Goal: Task Accomplishment & Management: Complete application form

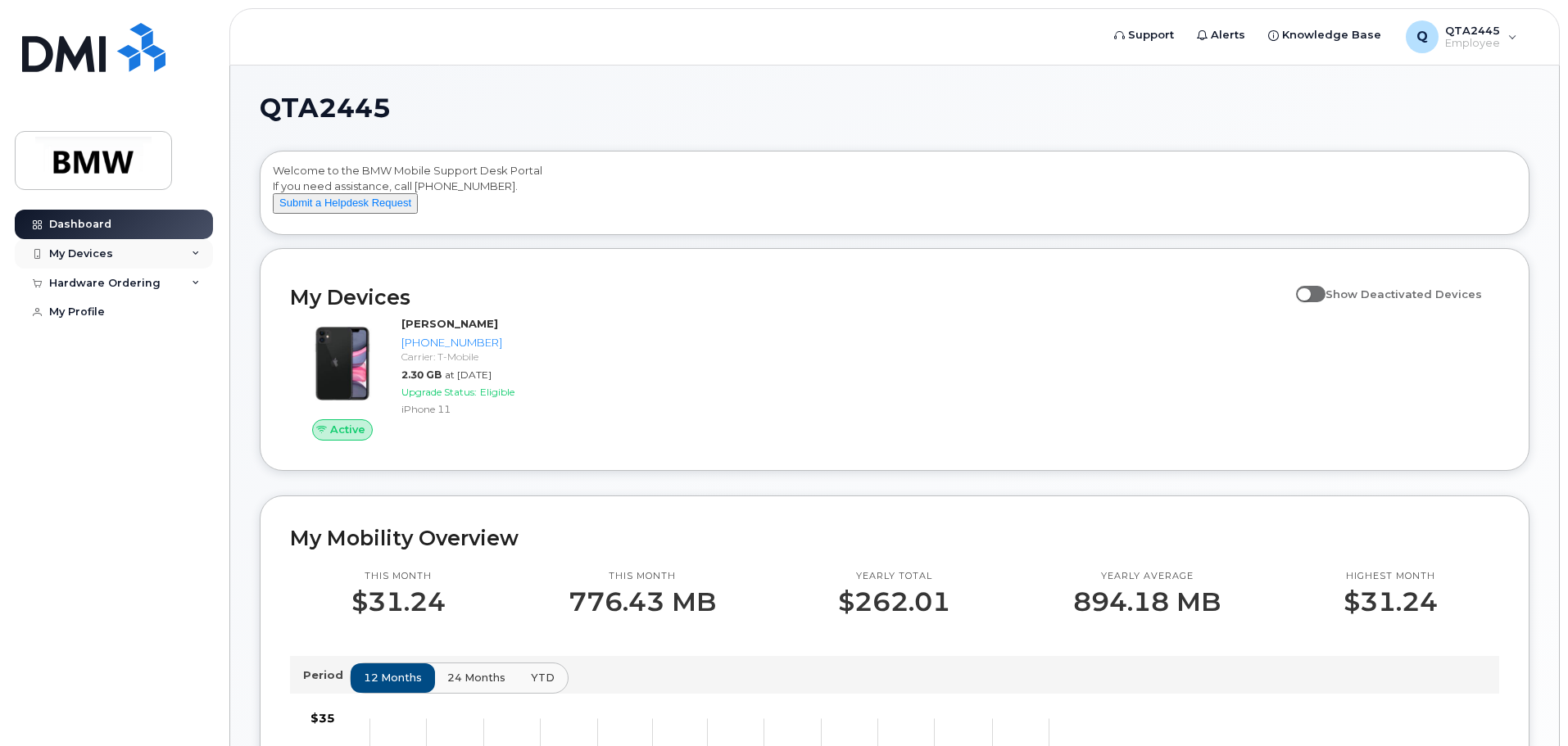
click at [168, 261] on div "My Devices" at bounding box center [113, 253] width 199 height 30
click at [194, 376] on icon at bounding box center [196, 372] width 8 height 8
click at [358, 214] on button "Submit a Helpdesk Request" at bounding box center [346, 204] width 145 height 20
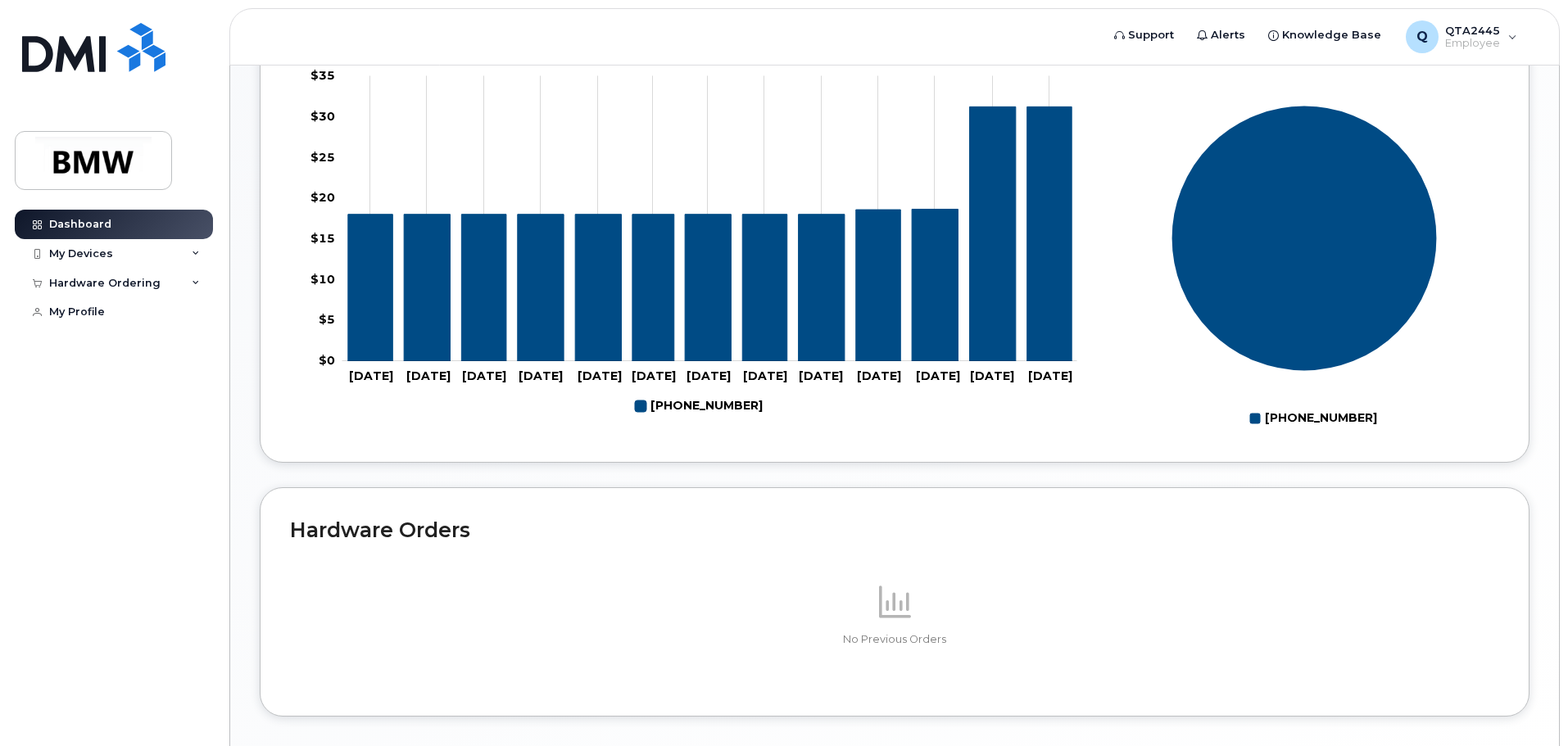
scroll to position [734, 0]
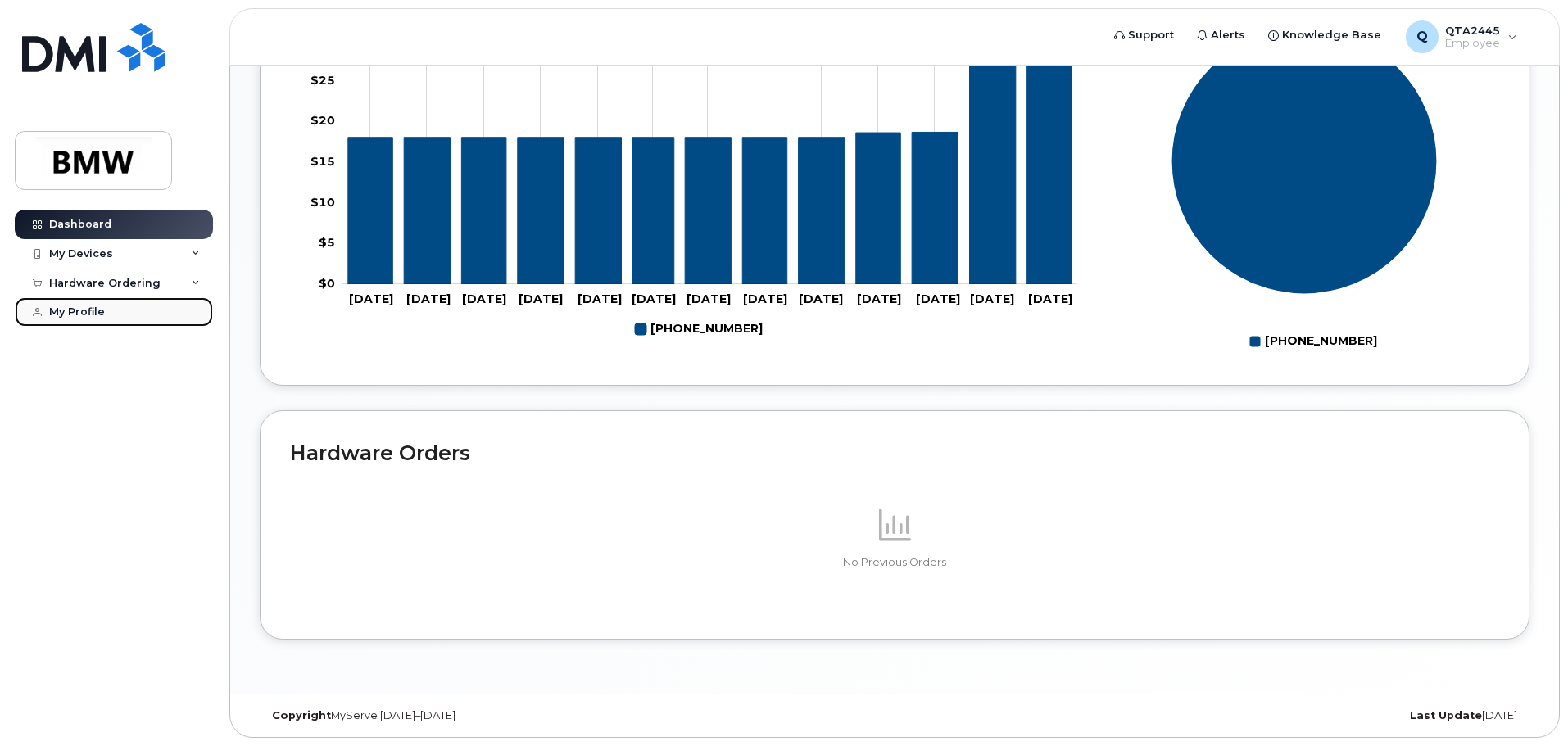
click at [79, 314] on div "My Profile" at bounding box center [77, 313] width 56 height 14
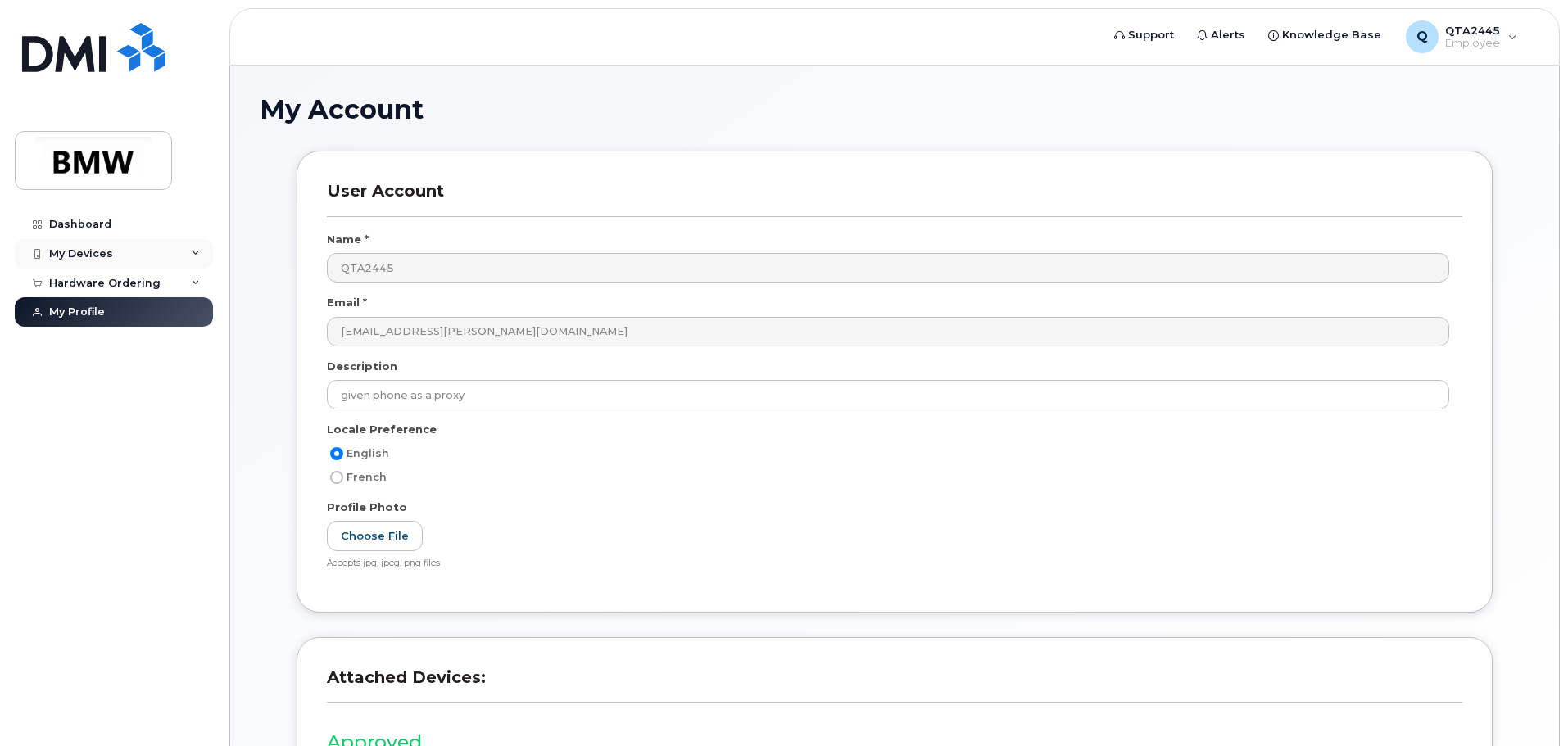
click at [106, 248] on div "My Devices" at bounding box center [81, 254] width 64 height 14
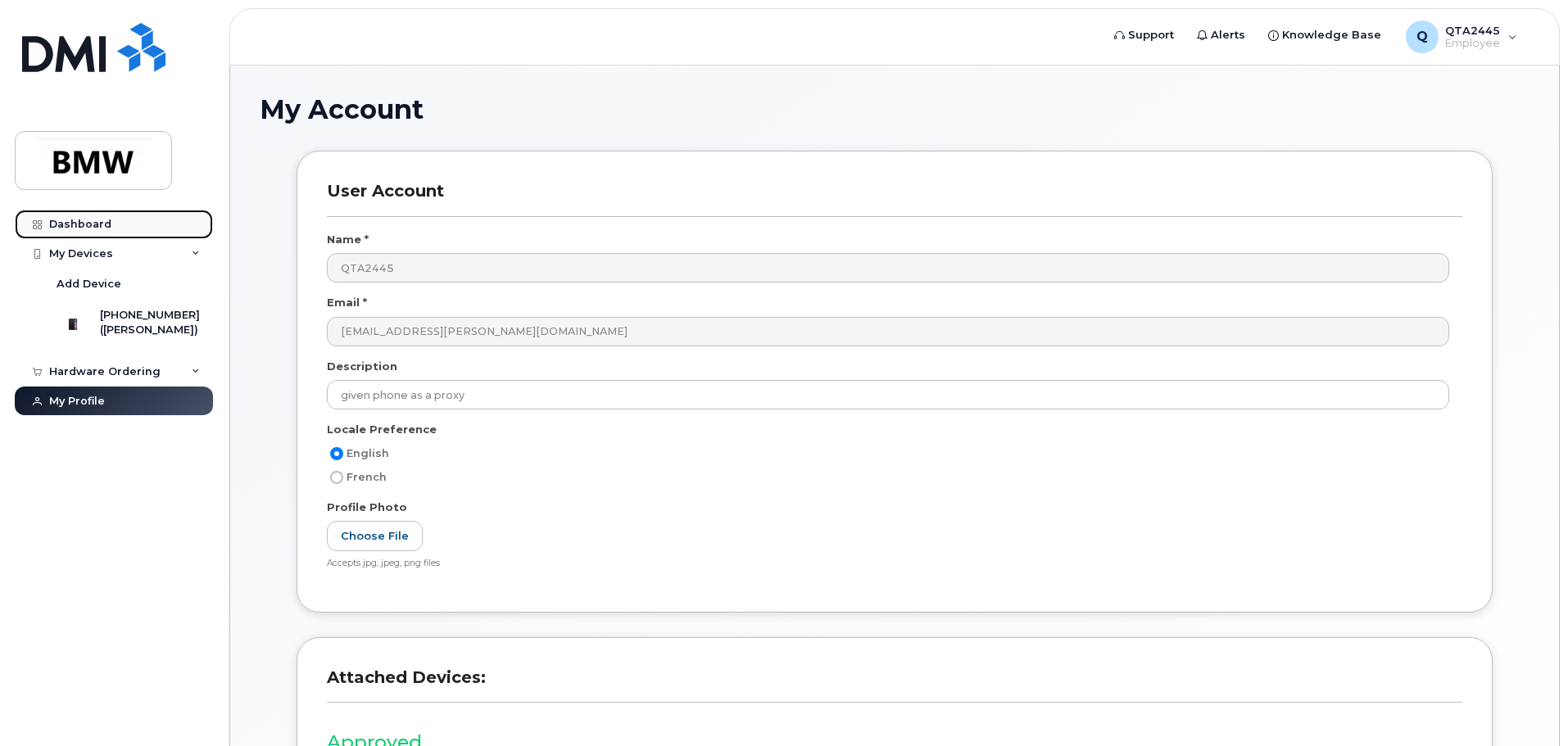
click at [66, 230] on link "Dashboard" at bounding box center [113, 224] width 199 height 30
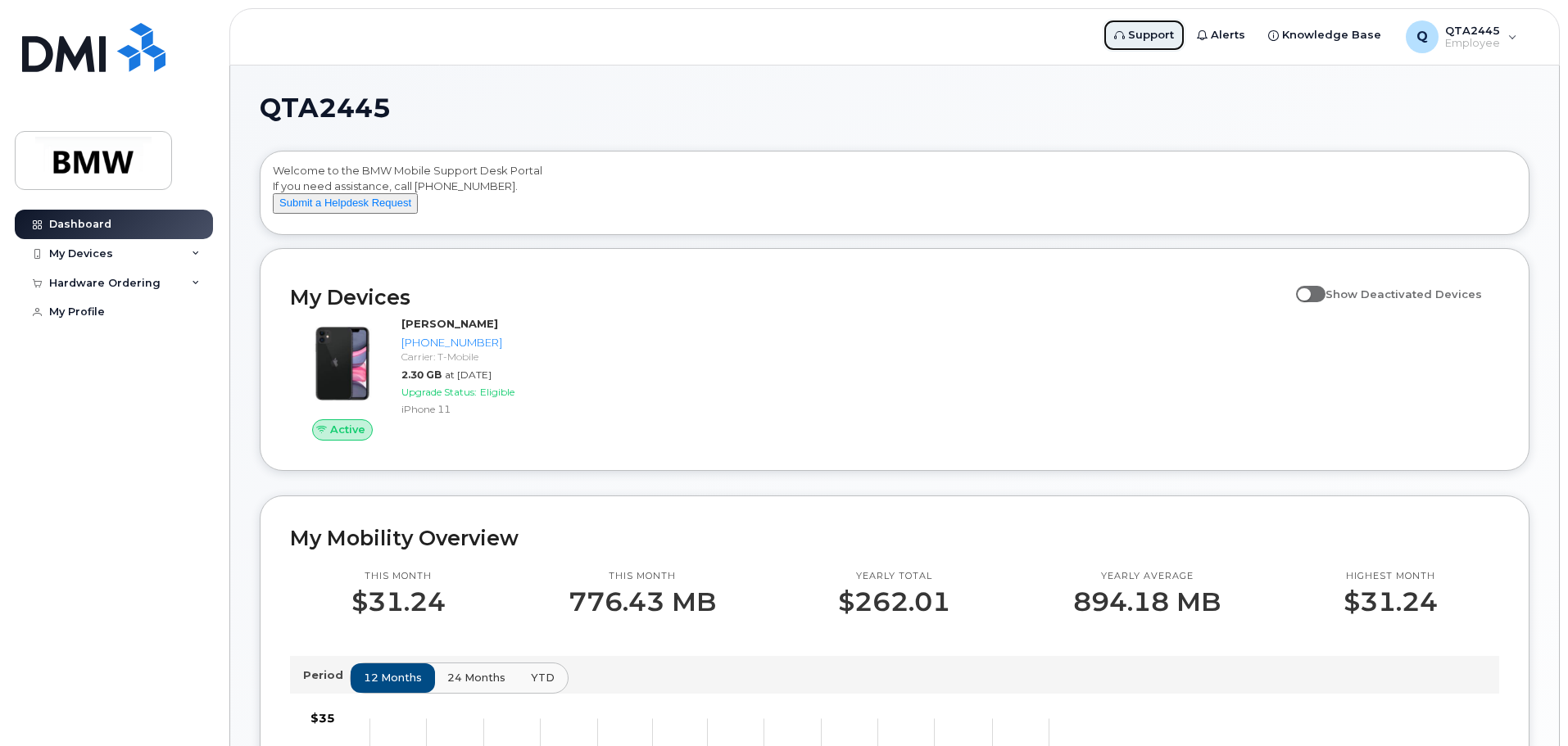
click at [1162, 32] on span "Support" at bounding box center [1151, 35] width 46 height 16
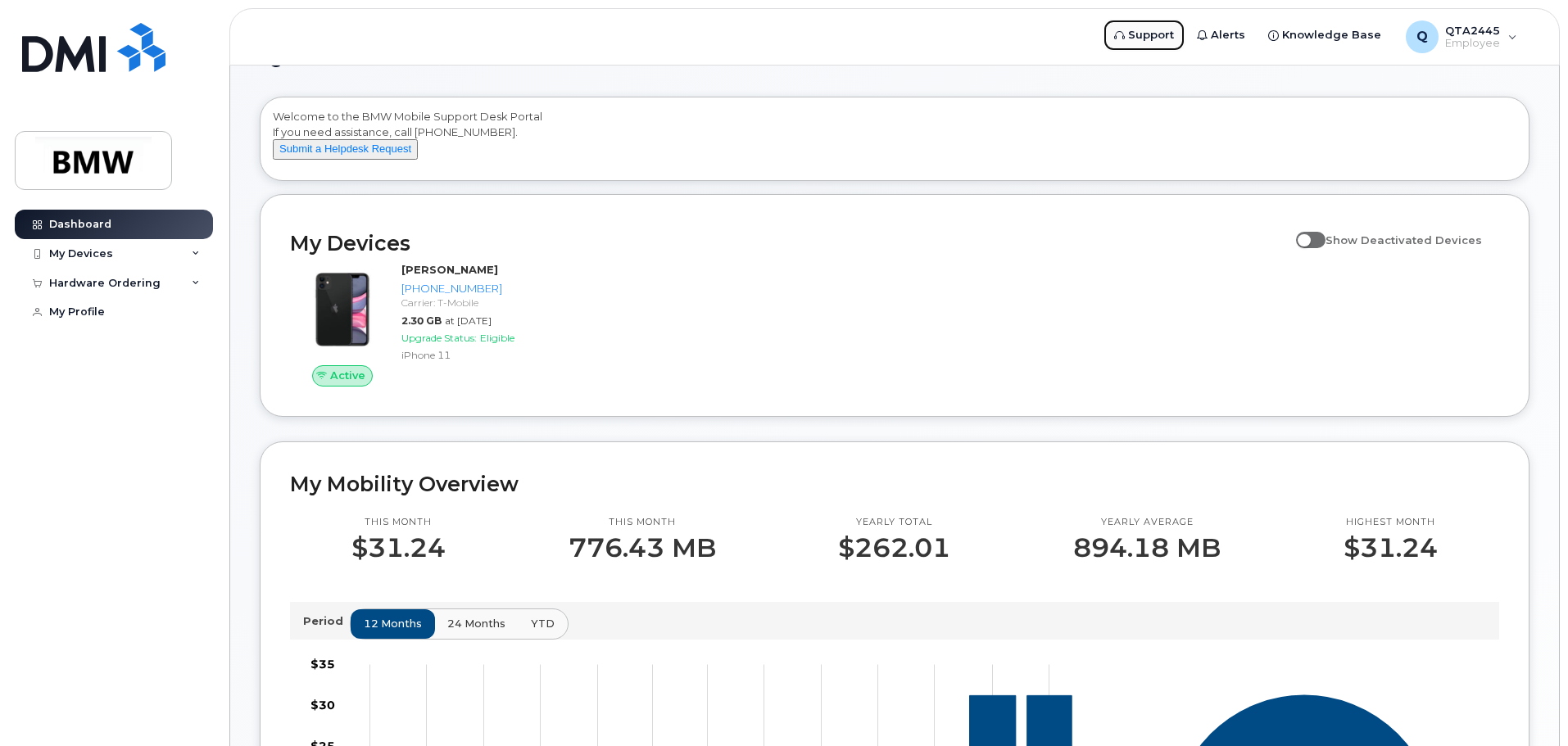
scroll to position [82, 0]
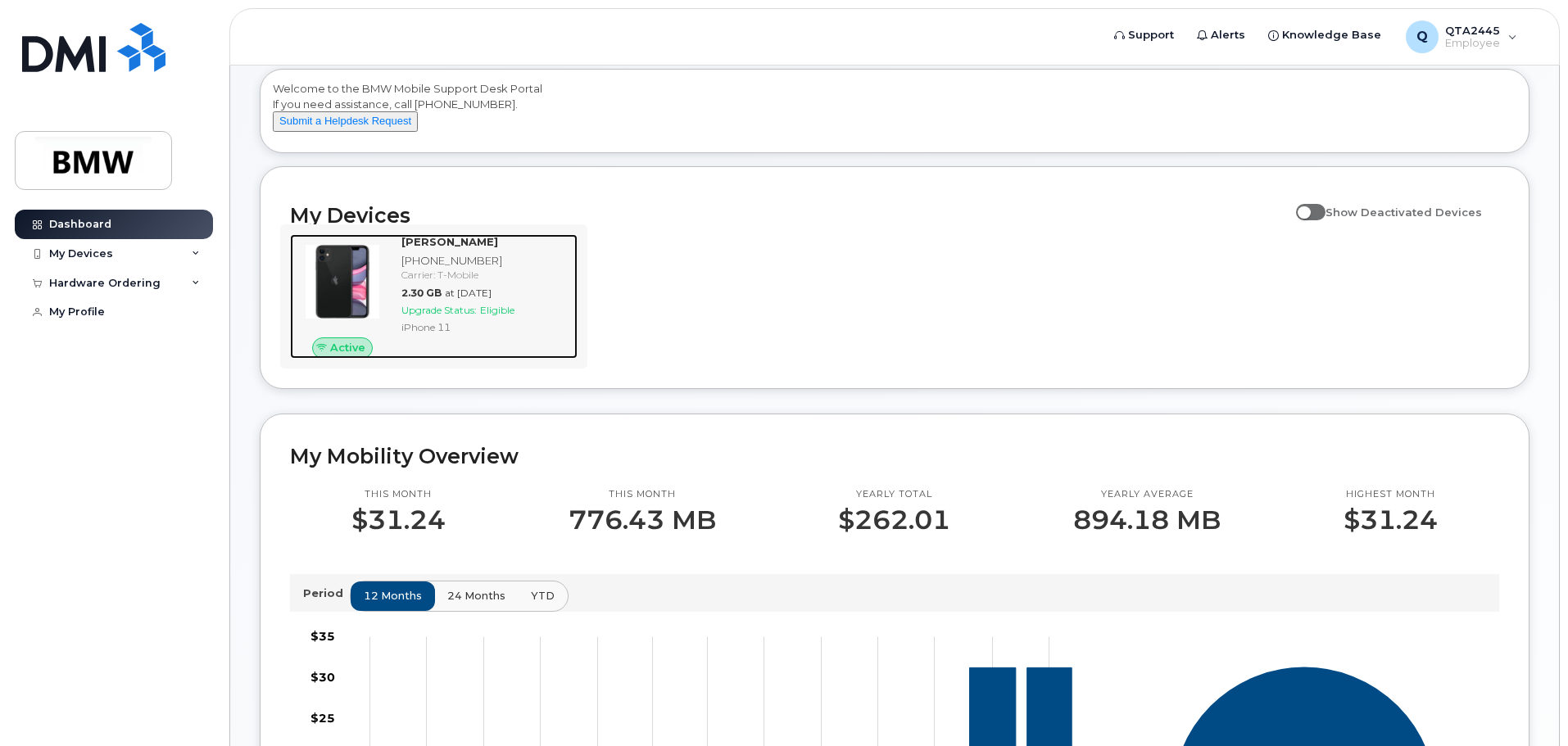
click at [411, 248] on strong "[PERSON_NAME]" at bounding box center [450, 242] width 96 height 14
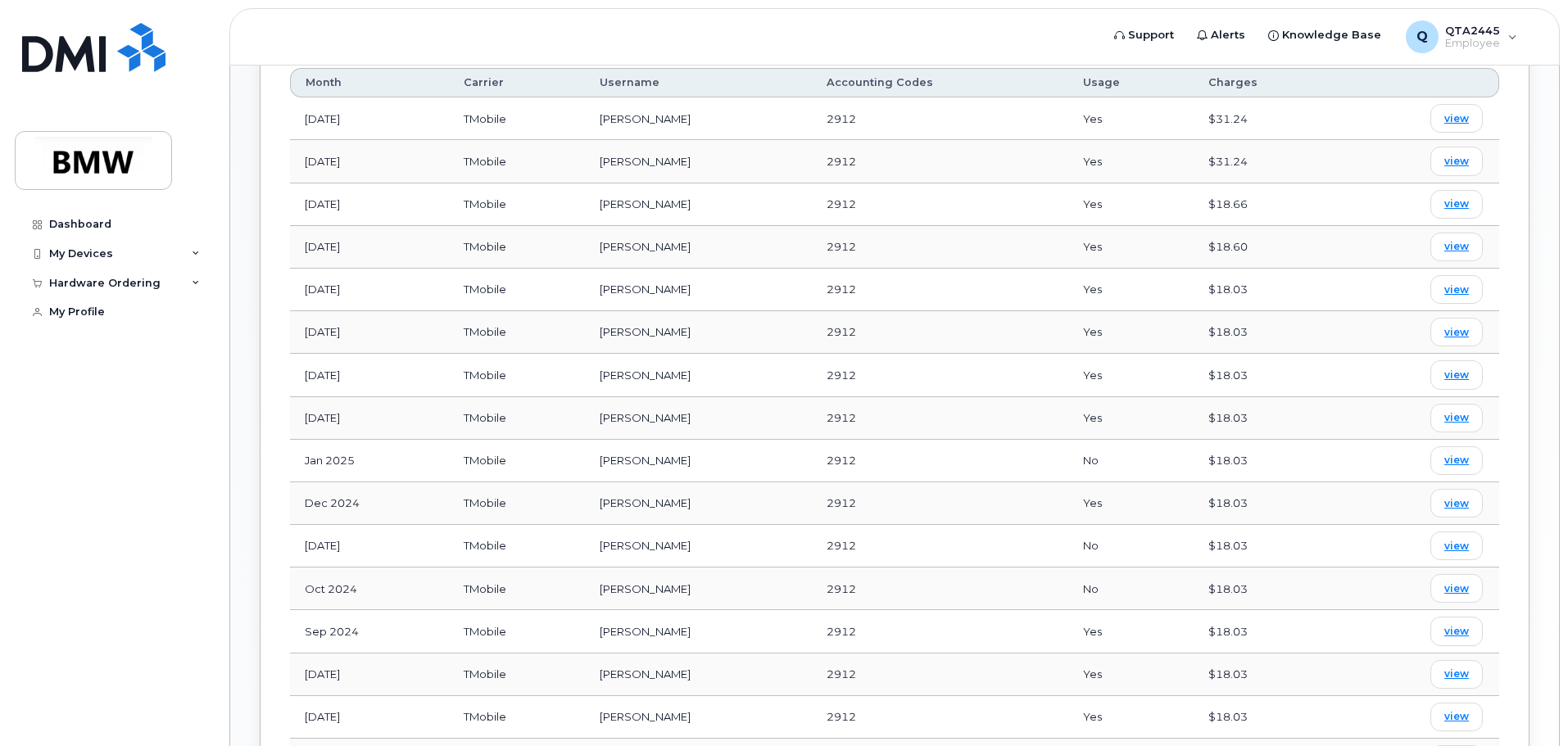
scroll to position [671, 0]
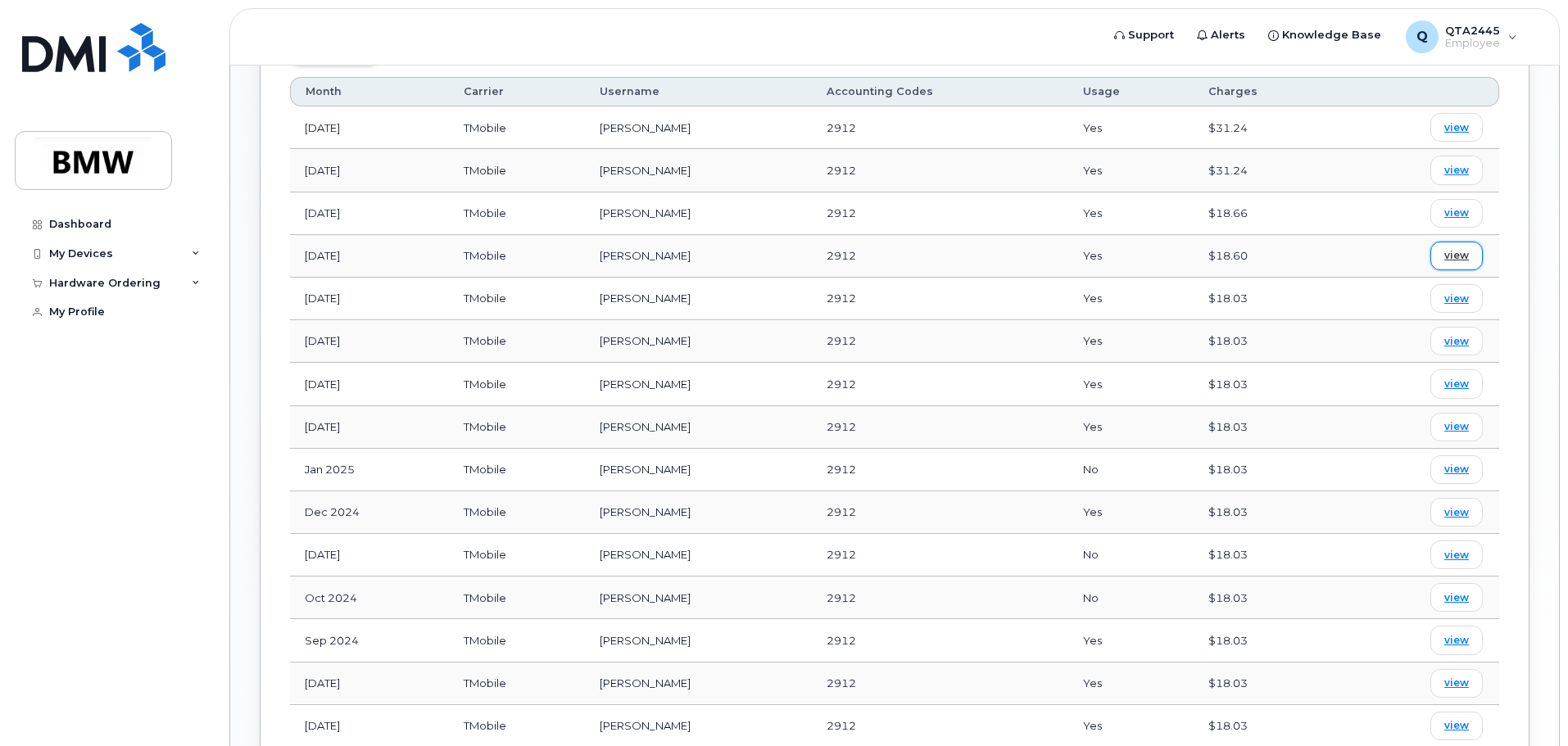
click at [1456, 248] on span "view" at bounding box center [1456, 255] width 25 height 14
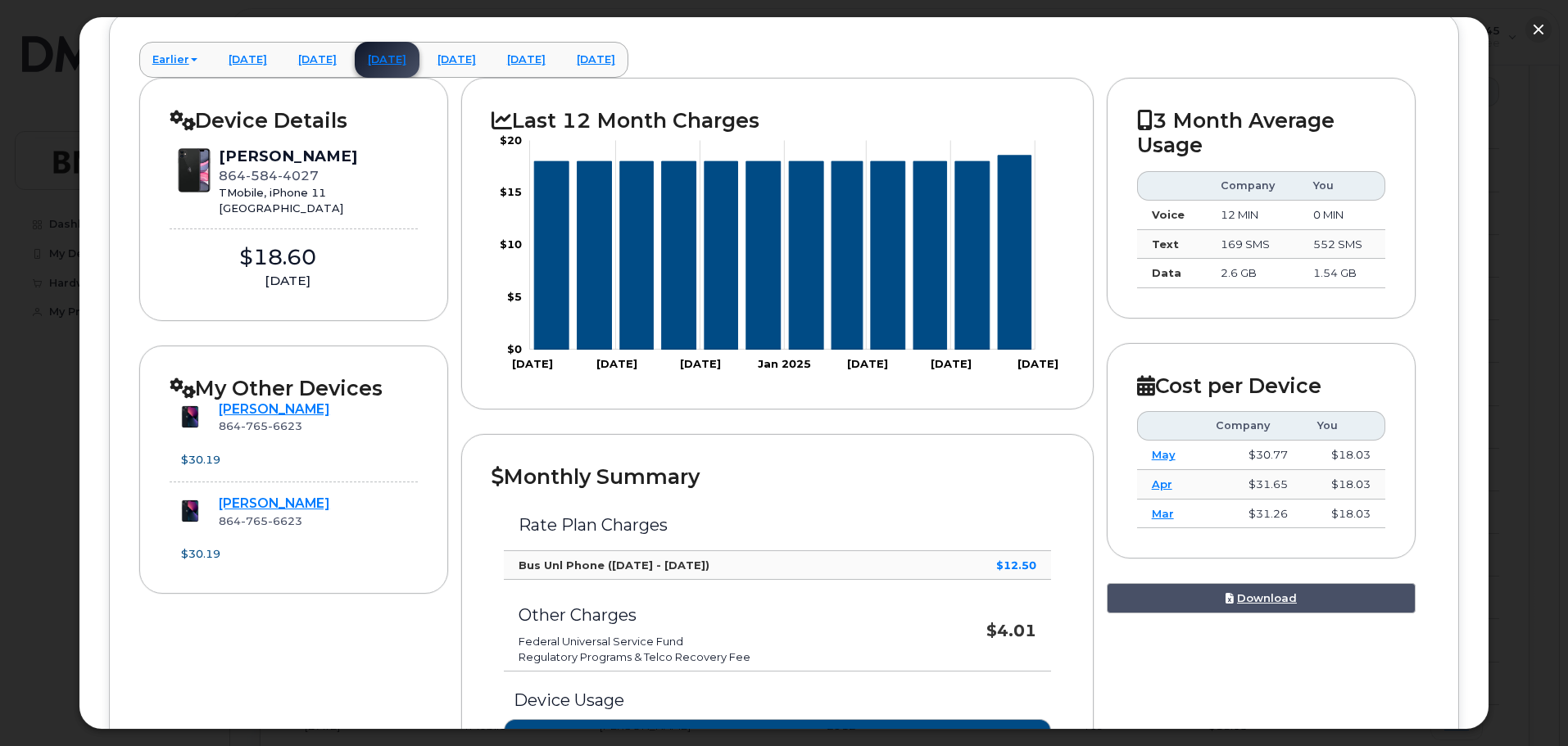
scroll to position [0, 0]
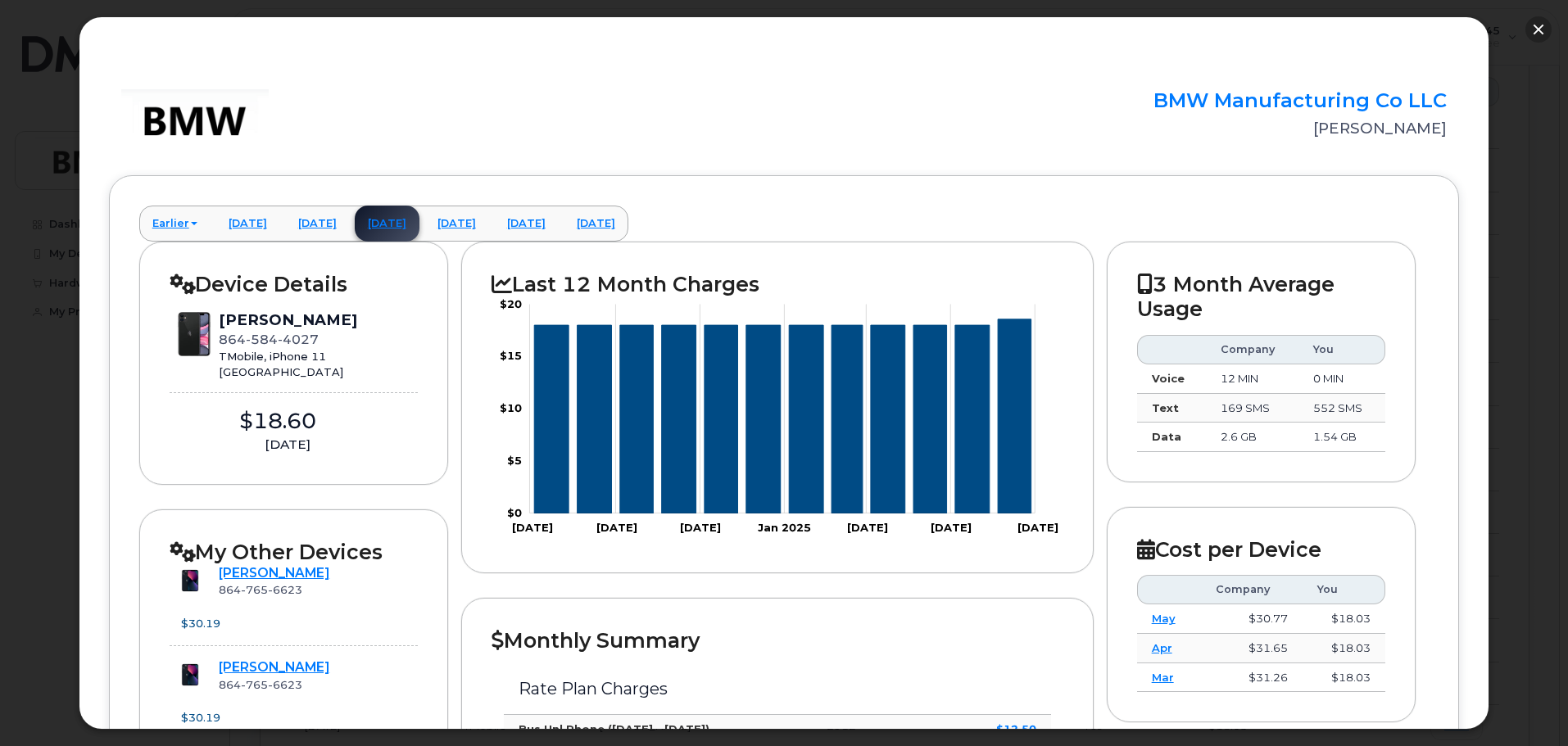
click at [1538, 26] on button "button" at bounding box center [1538, 29] width 26 height 26
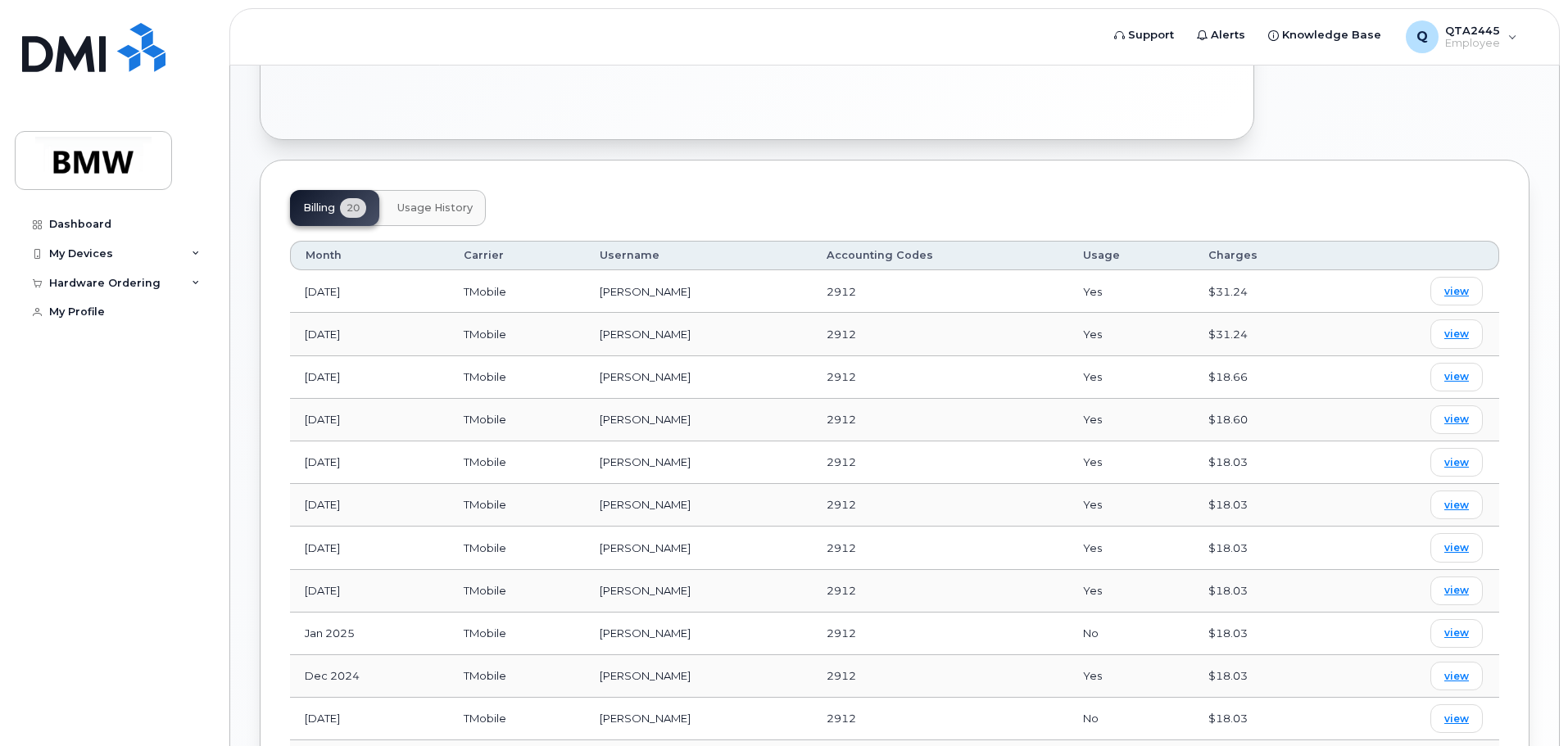
scroll to position [179, 0]
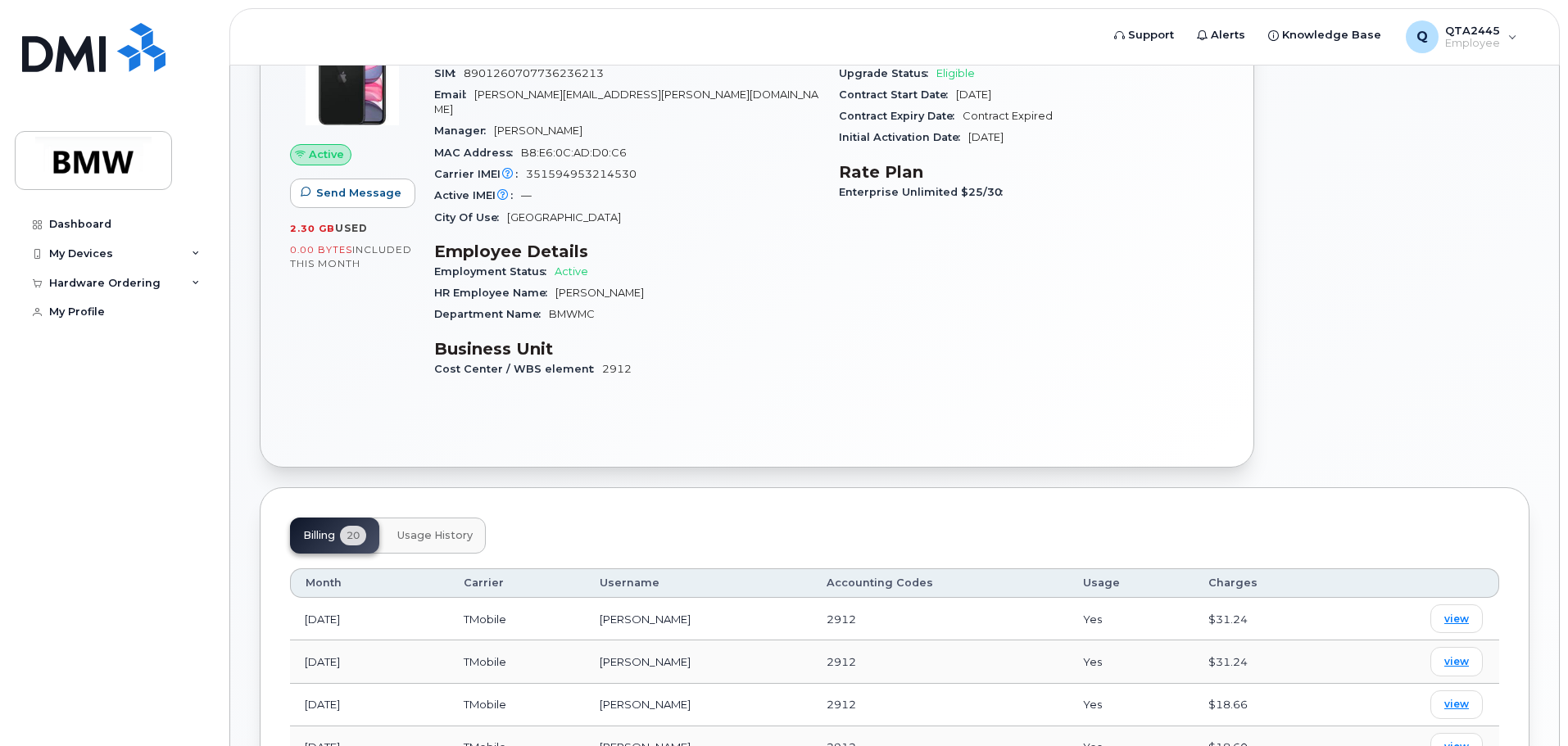
click at [439, 529] on span "Usage History" at bounding box center [434, 536] width 75 height 14
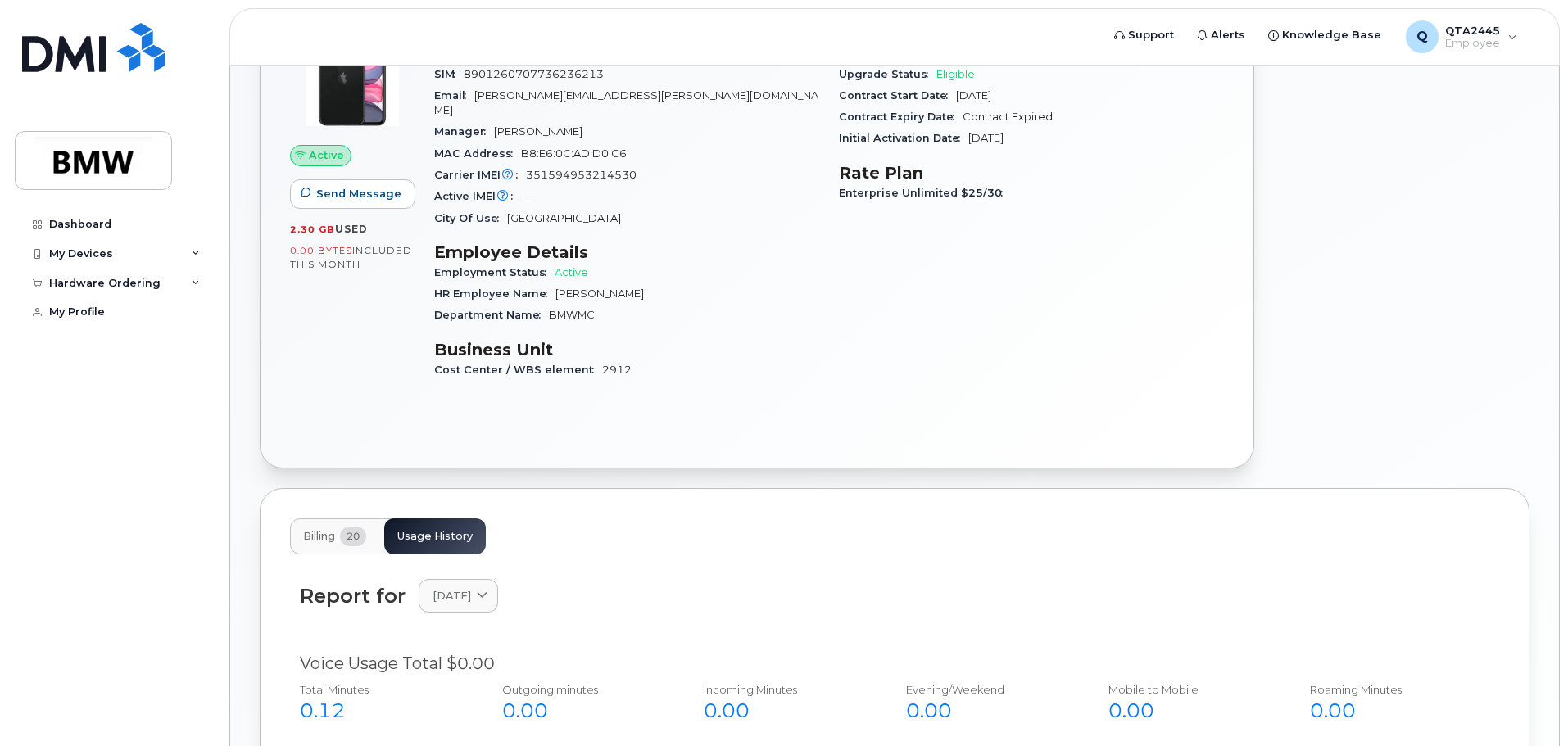
scroll to position [0, 0]
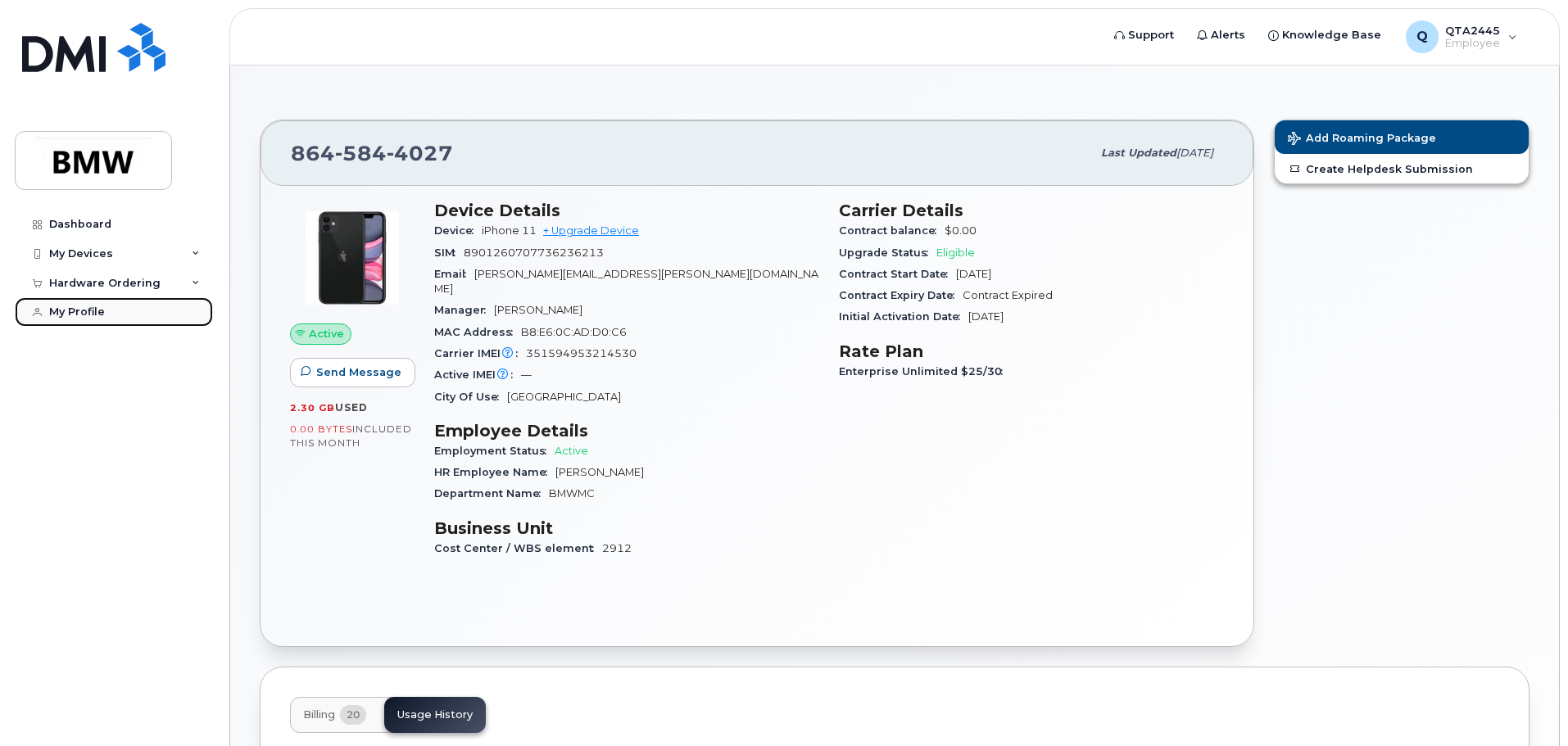
click at [85, 311] on div "My Profile" at bounding box center [77, 313] width 56 height 14
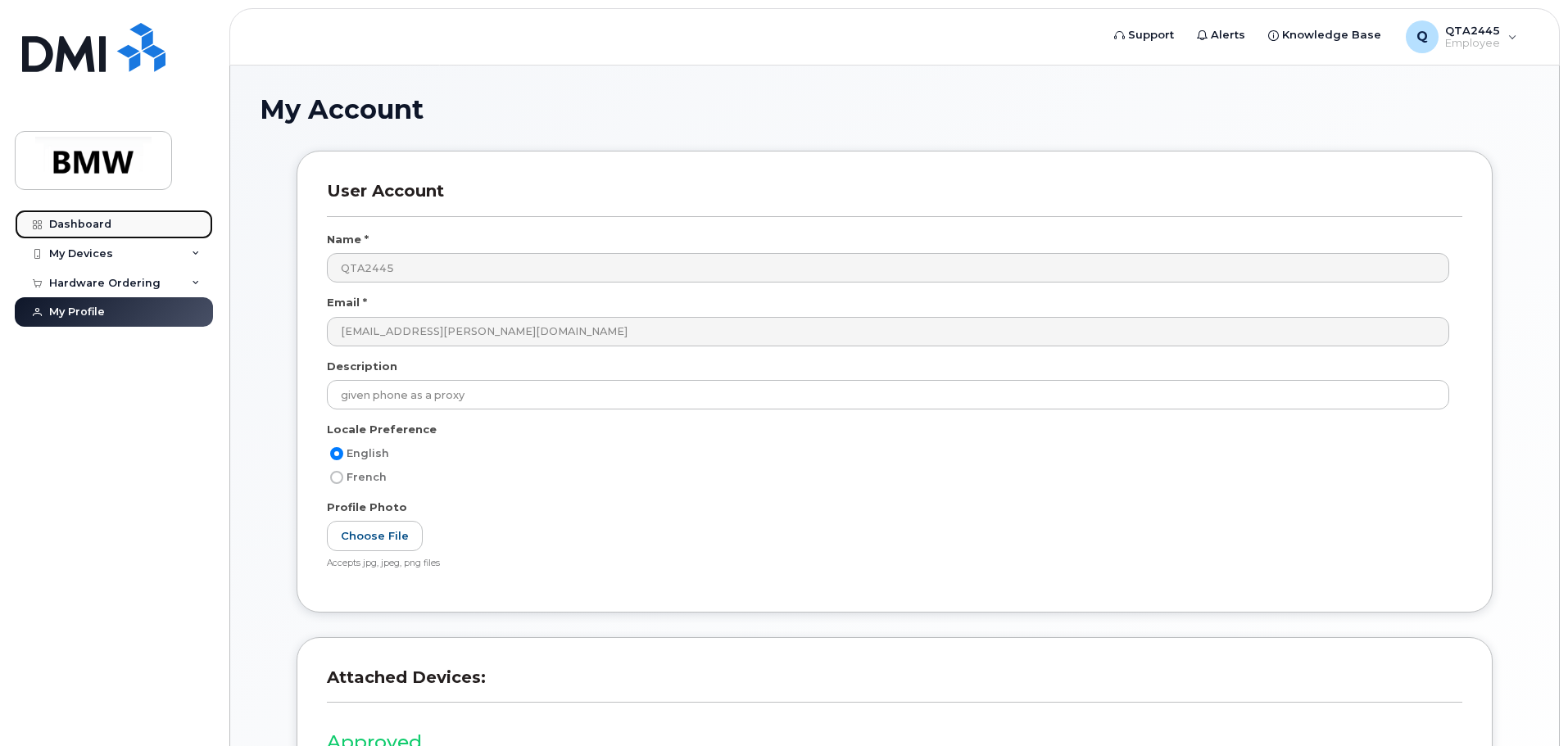
click at [75, 225] on div "Dashboard" at bounding box center [80, 225] width 63 height 14
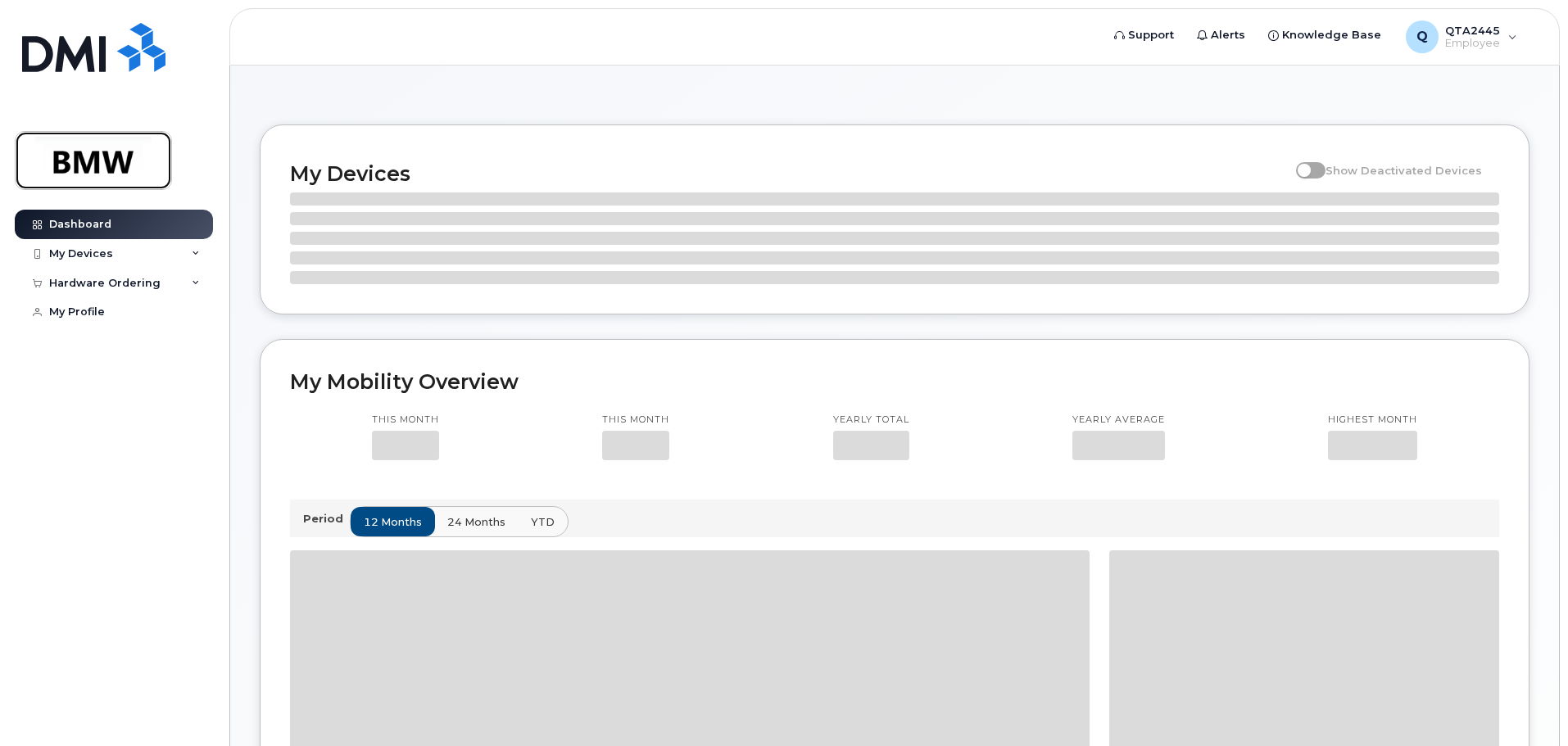
click at [94, 159] on img at bounding box center [93, 161] width 126 height 47
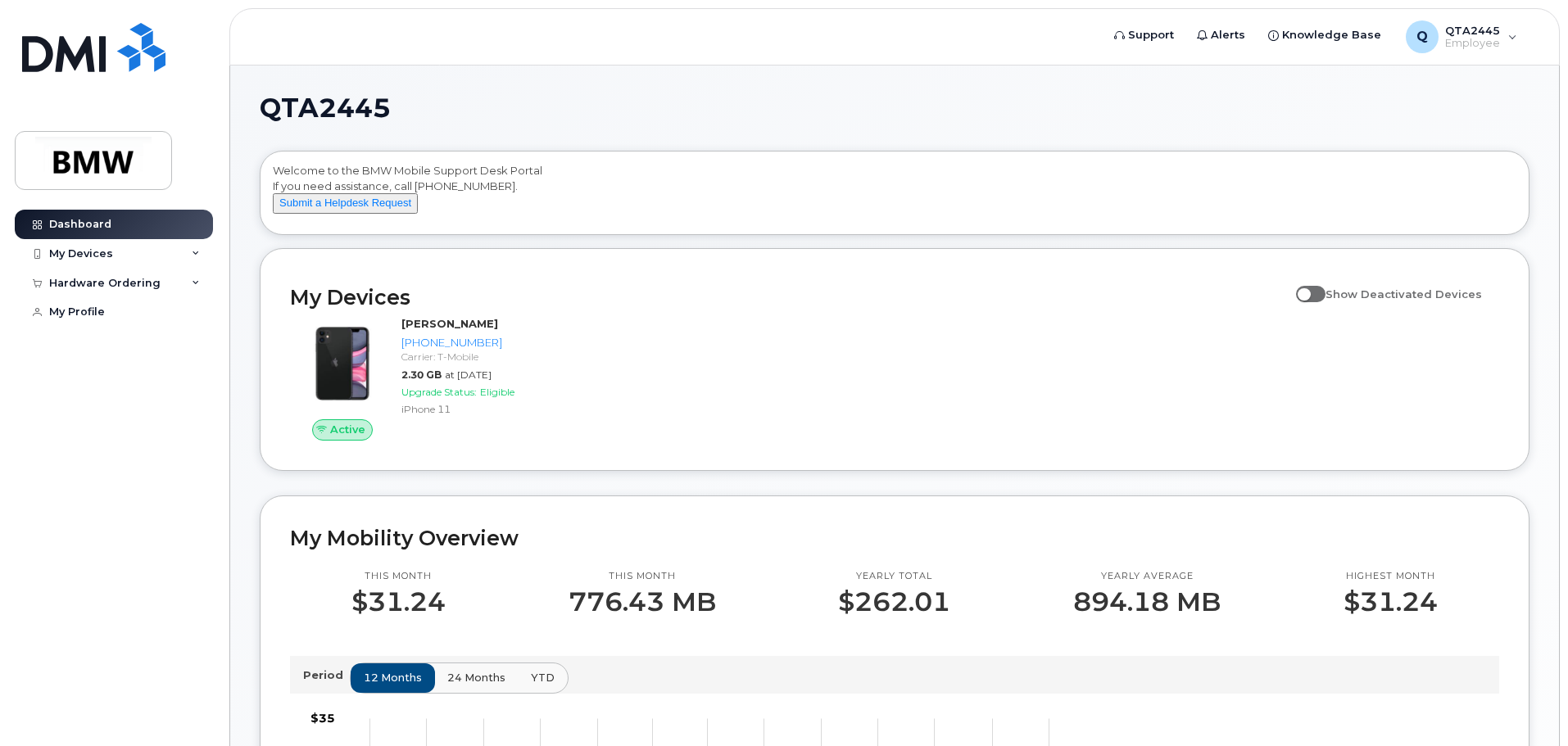
click at [1319, 302] on span at bounding box center [1310, 293] width 30 height 16
click at [1309, 291] on input "Show Deactivated Devices" at bounding box center [1303, 286] width 14 height 14
click at [1325, 302] on span at bounding box center [1310, 293] width 30 height 16
click at [1309, 291] on input "Show Deactivated Devices" at bounding box center [1303, 286] width 14 height 14
checkbox input "false"
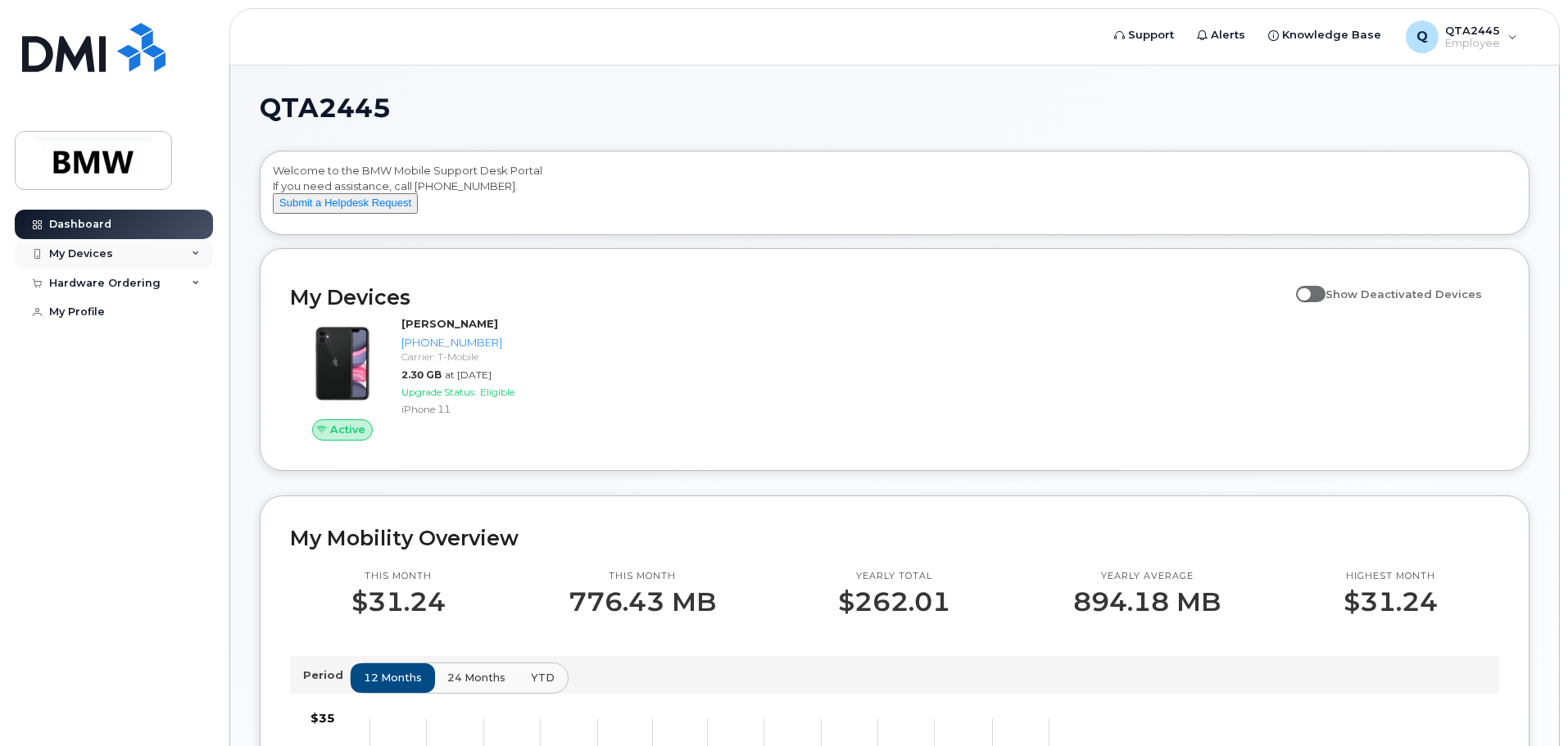
click at [75, 248] on div "My Devices" at bounding box center [81, 254] width 64 height 14
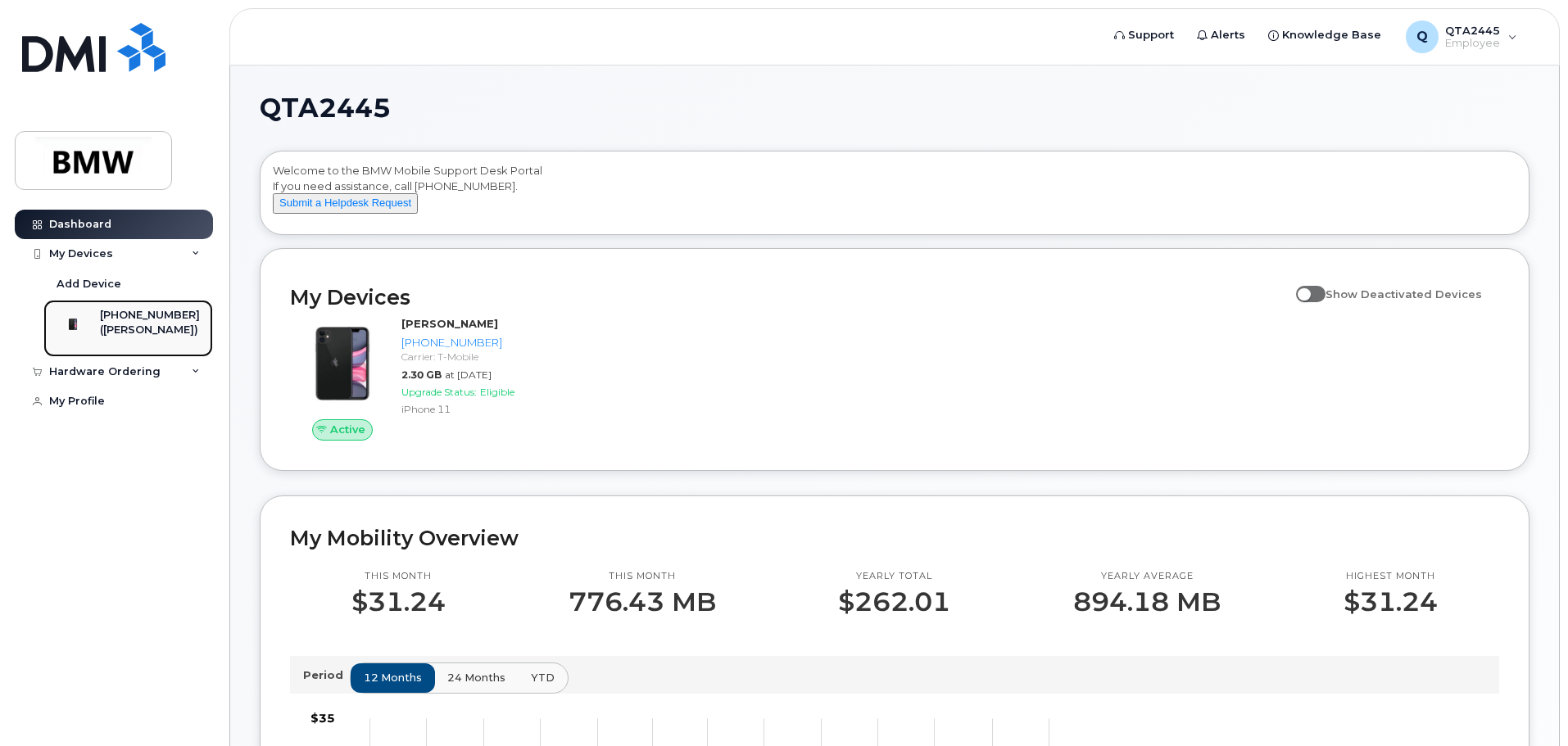
click at [167, 331] on div "([PERSON_NAME])" at bounding box center [150, 329] width 100 height 14
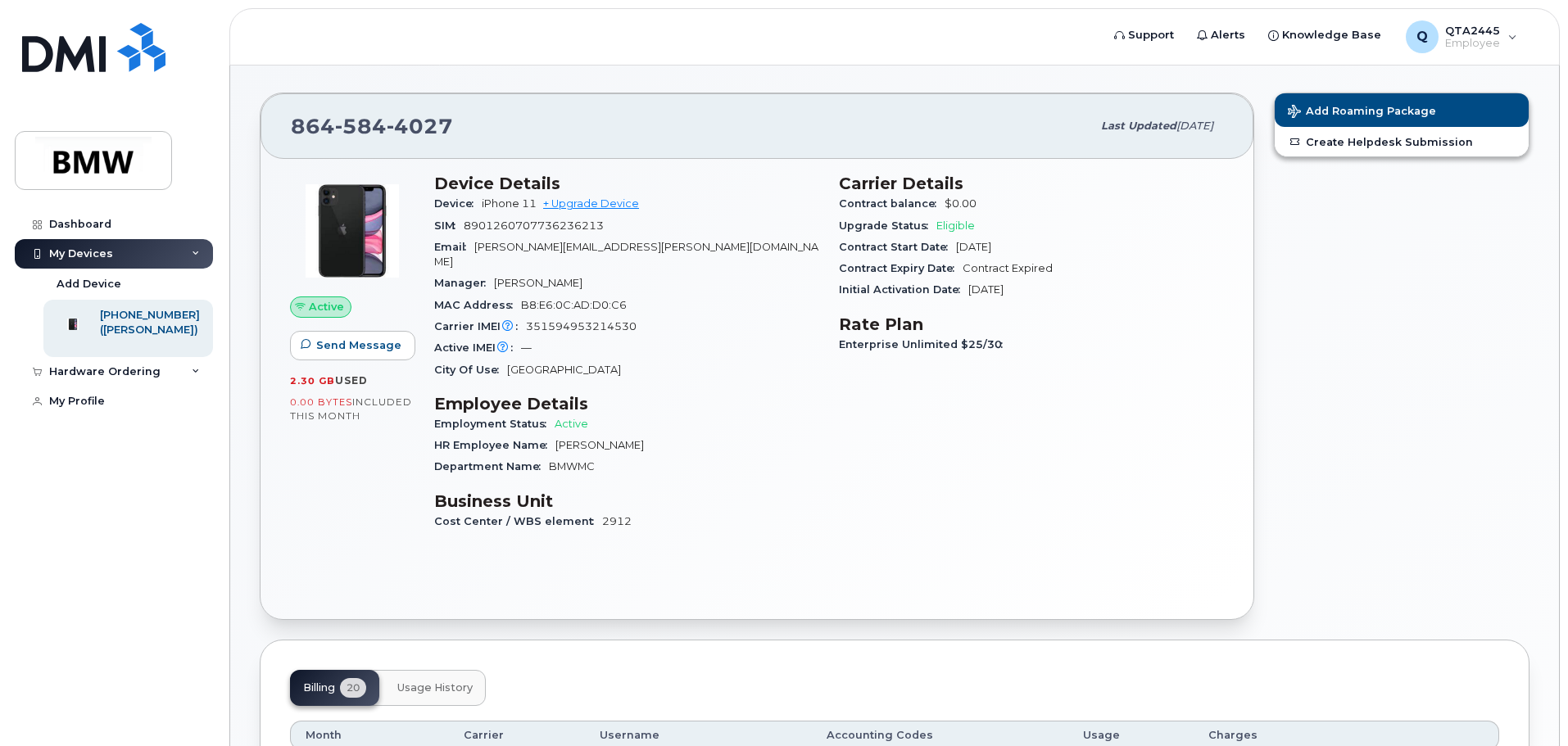
scroll to position [15, 0]
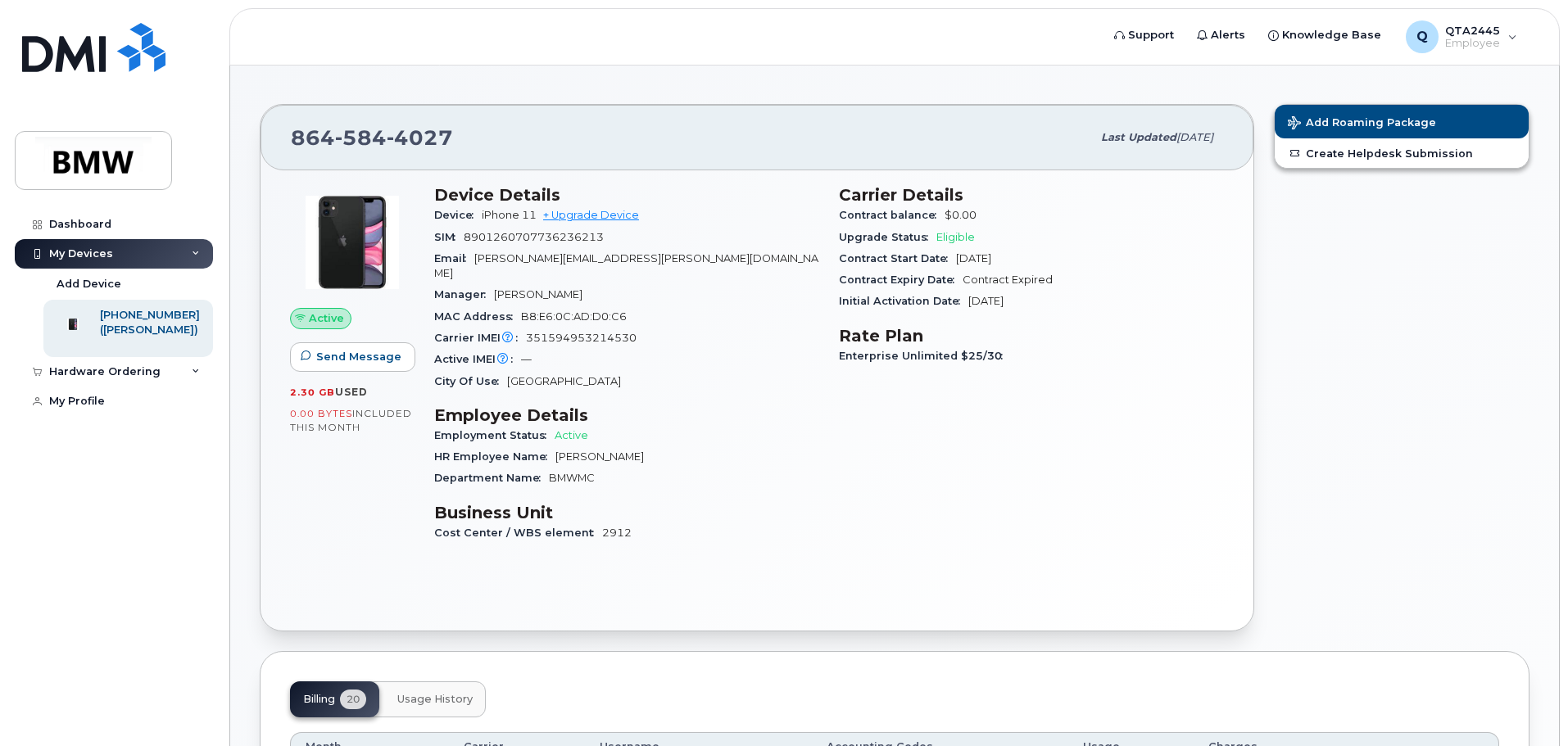
drag, startPoint x: 147, startPoint y: 345, endPoint x: 732, endPoint y: 351, distance: 585.0
click at [732, 351] on div "Active IMEI Active IMEI is refreshed daily with a delay of up to 48 hours follo…" at bounding box center [627, 359] width 385 height 21
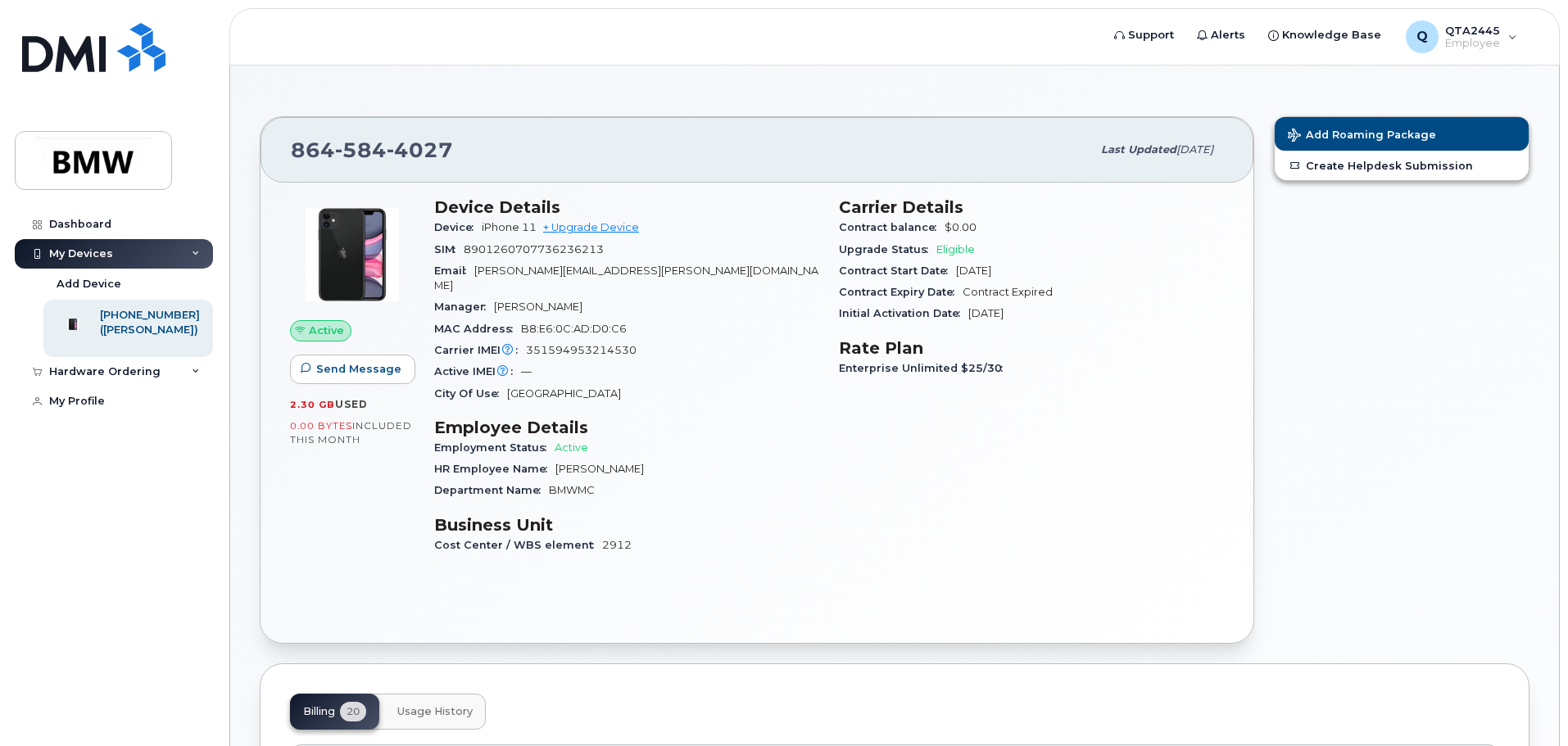
scroll to position [0, 0]
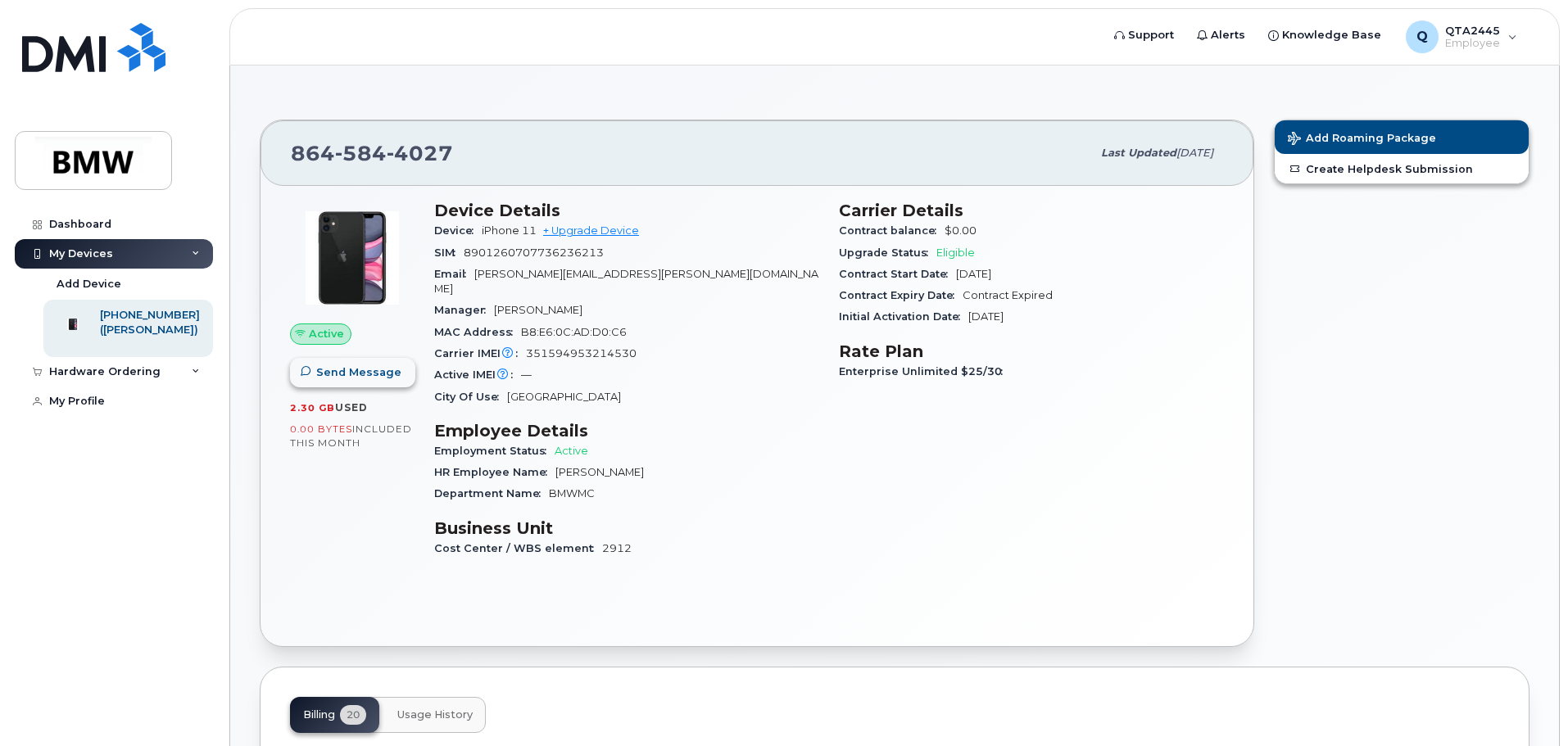
click at [316, 369] on span "Send Message" at bounding box center [358, 372] width 85 height 15
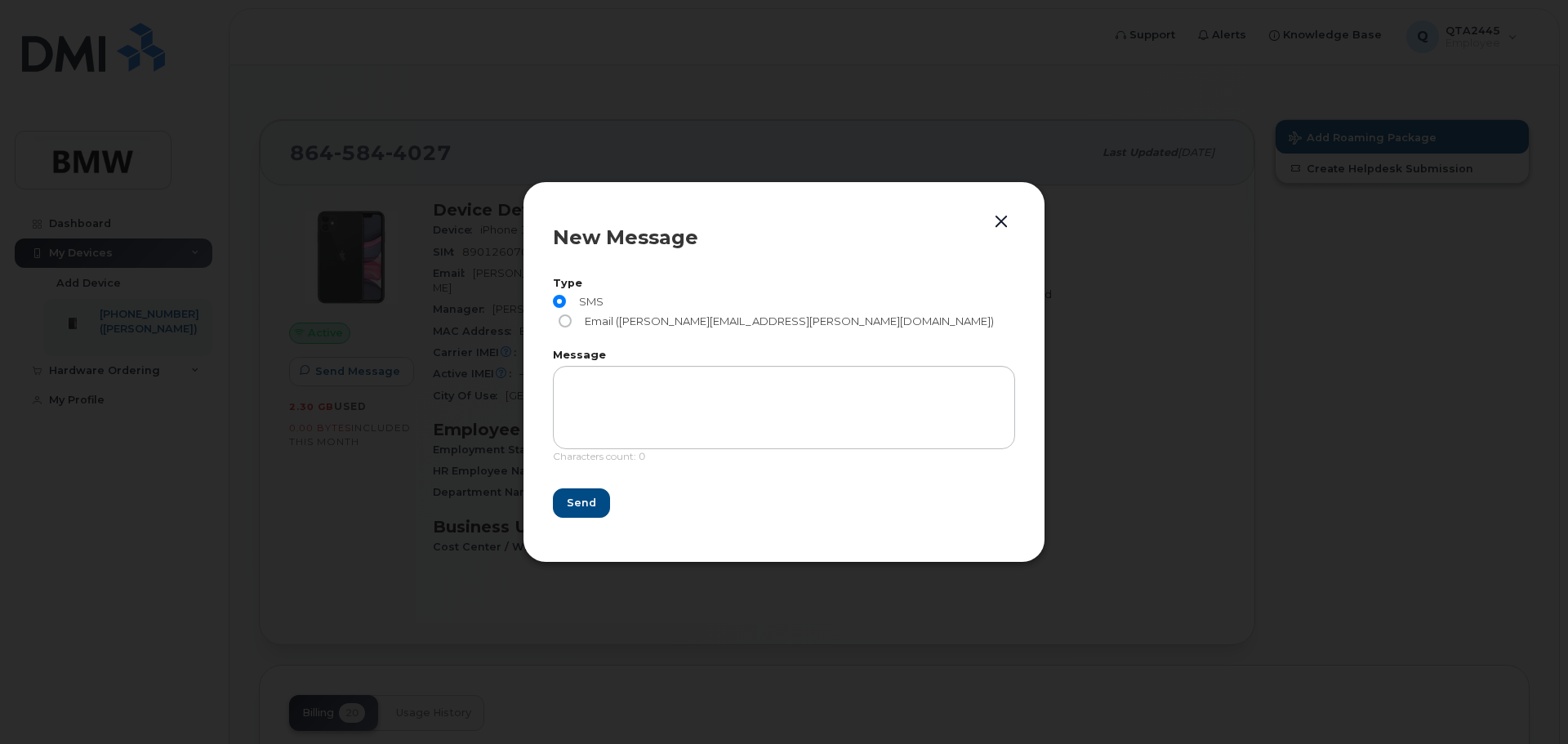
click at [999, 233] on button "button" at bounding box center [1001, 222] width 24 height 23
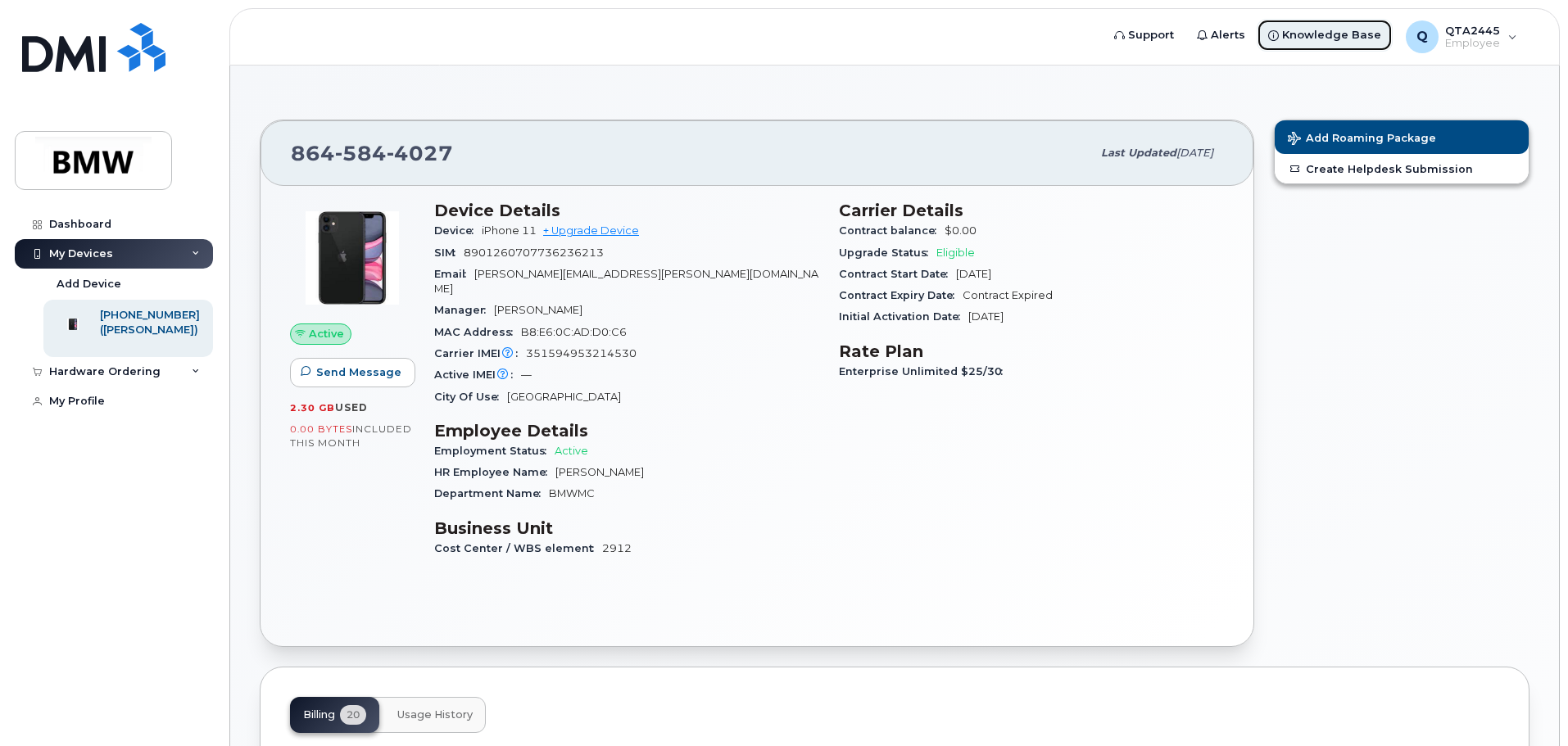
click at [1292, 33] on span "Knowledge Base" at bounding box center [1331, 35] width 99 height 16
click at [1214, 43] on link "Alerts" at bounding box center [1221, 35] width 71 height 33
click at [149, 564] on div "Dashboard My Devices Add Device 864-584-4027 (Mary Frietze) Hardware Ordering N…" at bounding box center [115, 466] width 202 height 512
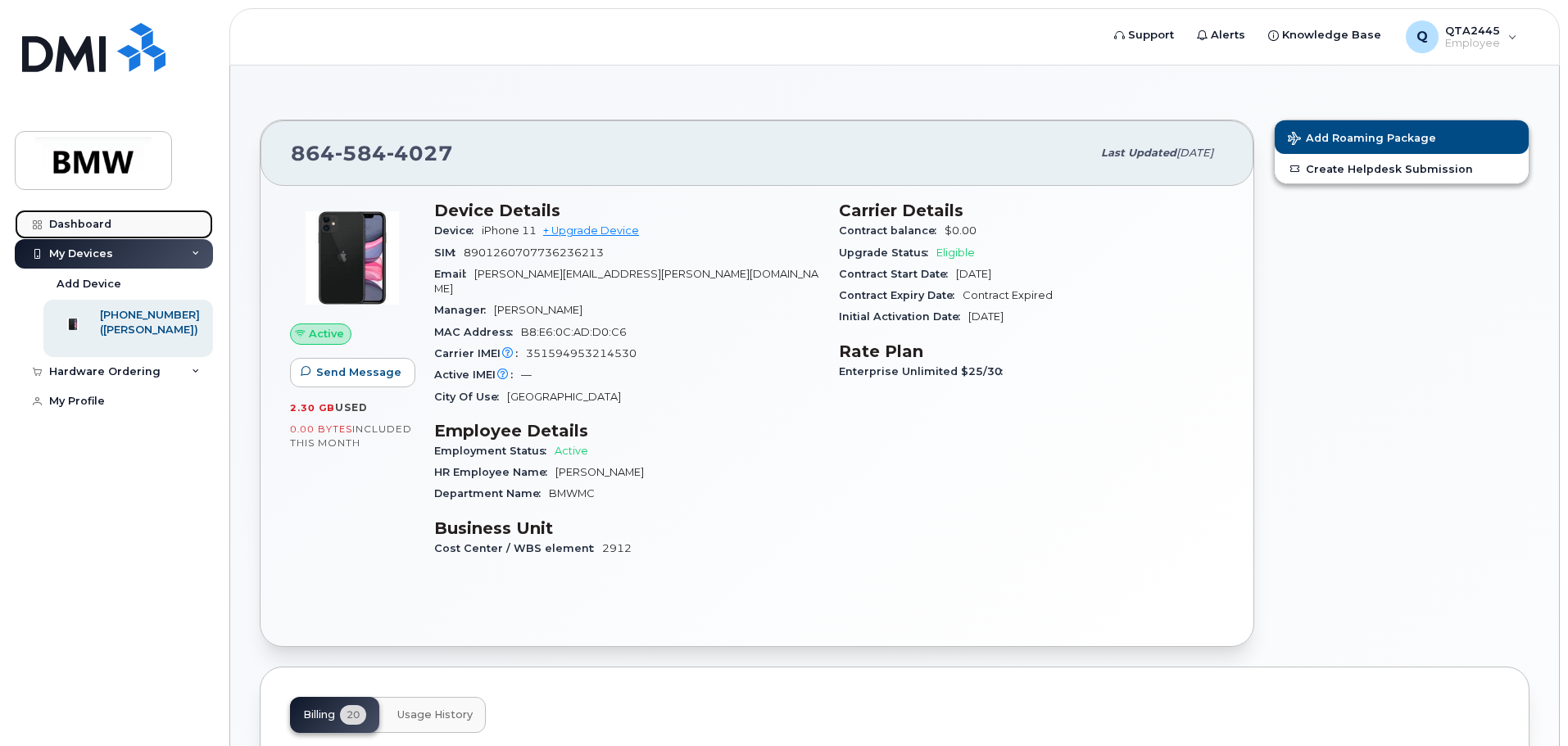
click at [67, 211] on link "Dashboard" at bounding box center [113, 224] width 199 height 30
click at [67, 220] on div "Dashboard" at bounding box center [80, 225] width 63 height 14
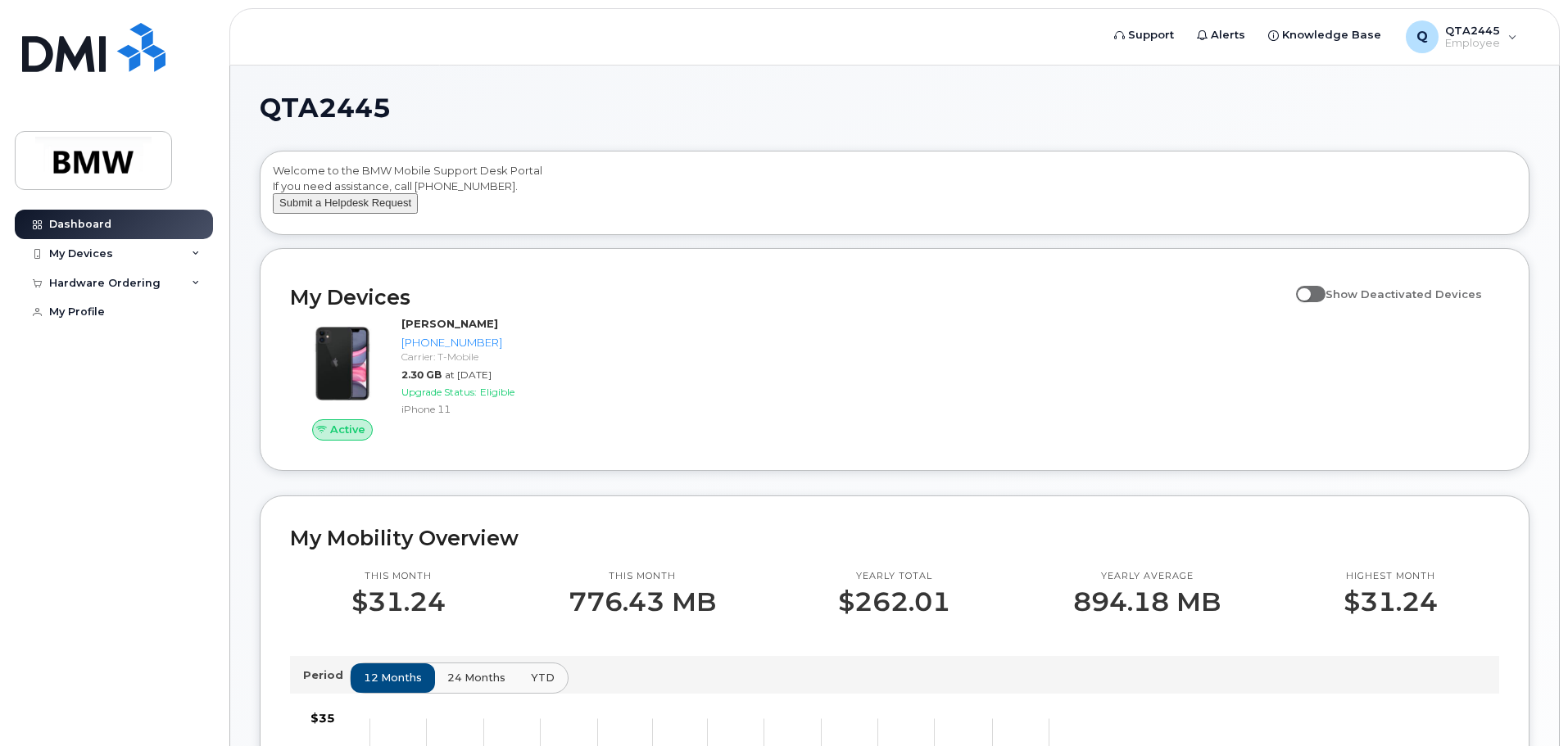
click at [340, 214] on button "Submit a Helpdesk Request" at bounding box center [346, 204] width 145 height 20
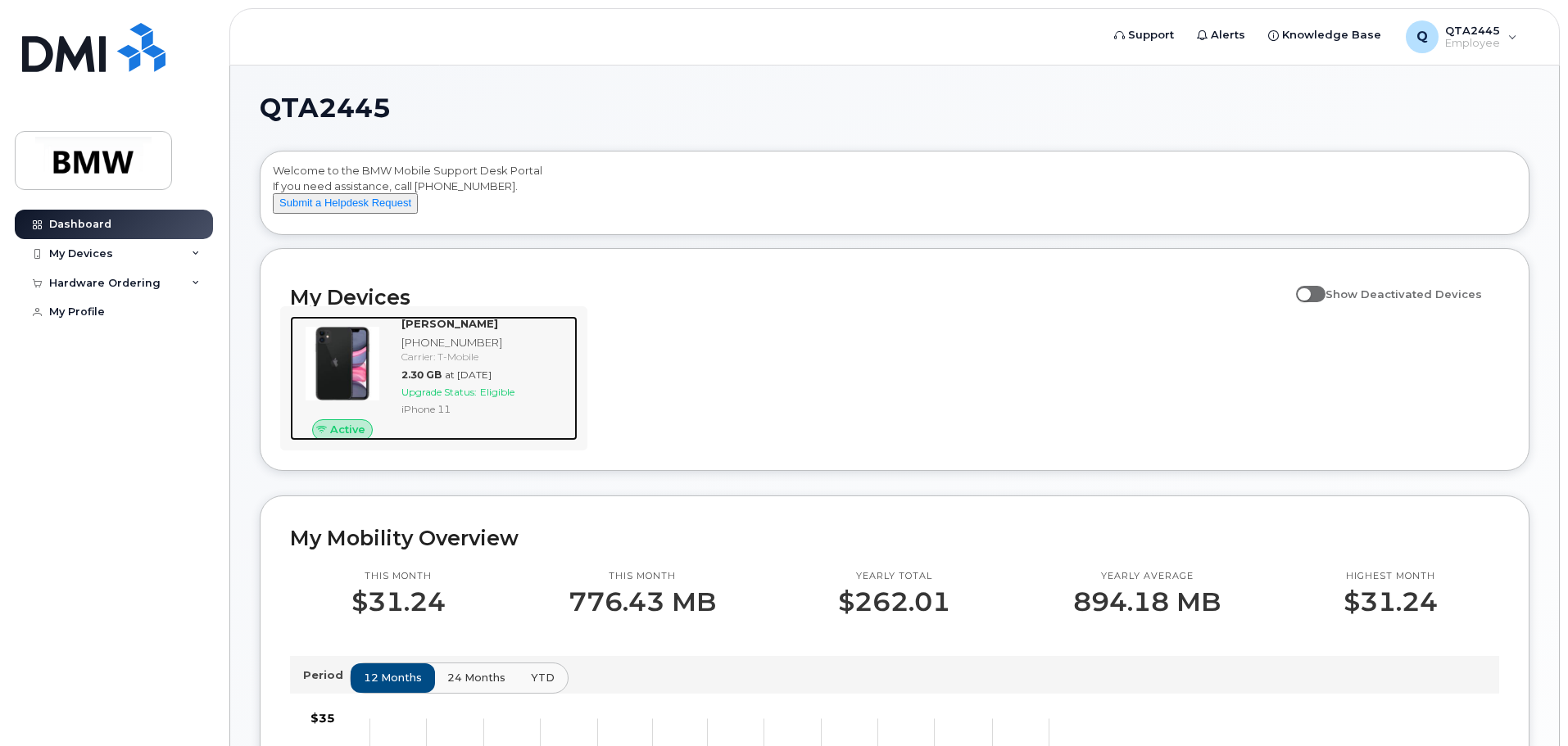
click at [346, 393] on img at bounding box center [342, 363] width 79 height 79
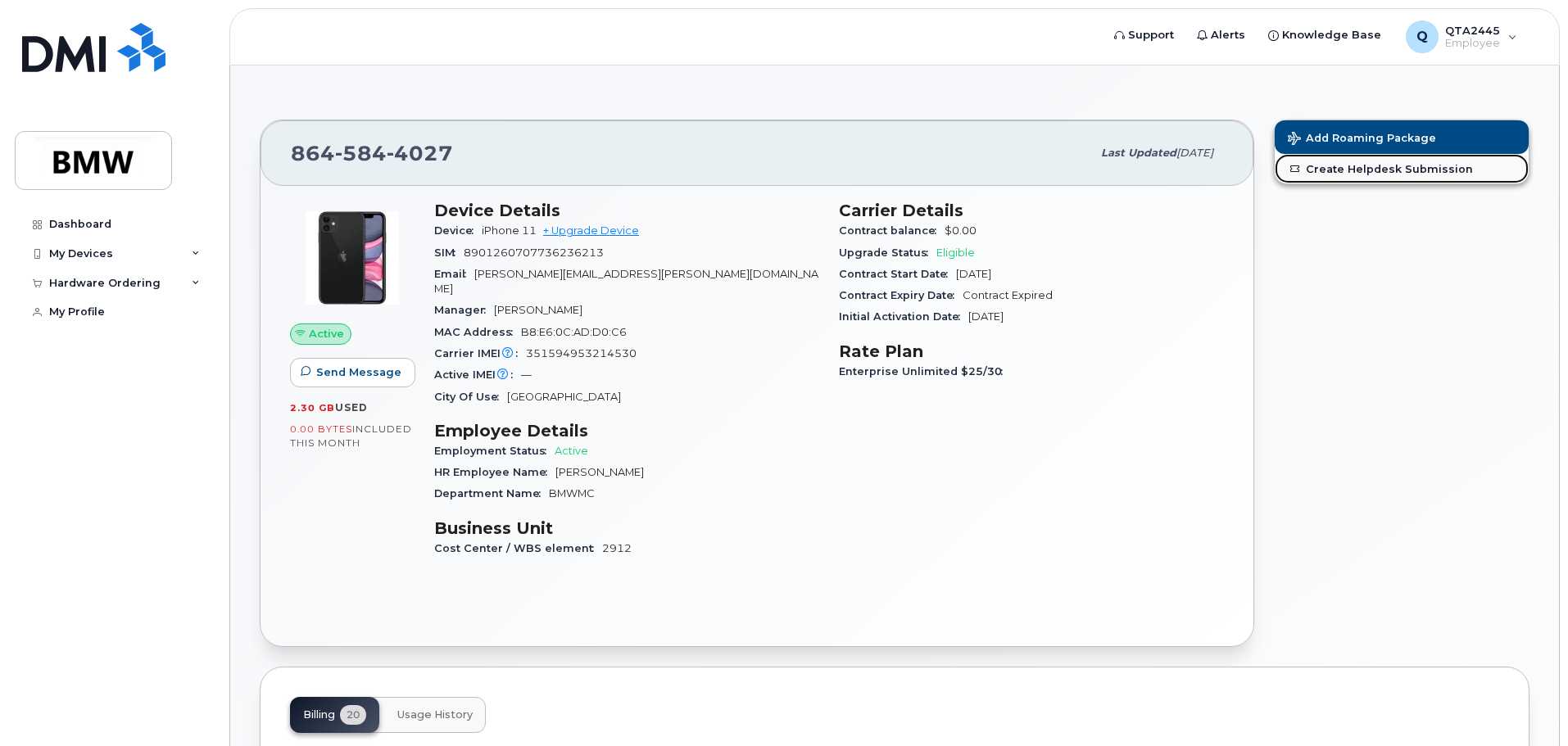
click at [1404, 173] on link "Create Helpdesk Submission" at bounding box center [1401, 168] width 254 height 30
